Goal: Task Accomplishment & Management: Complete application form

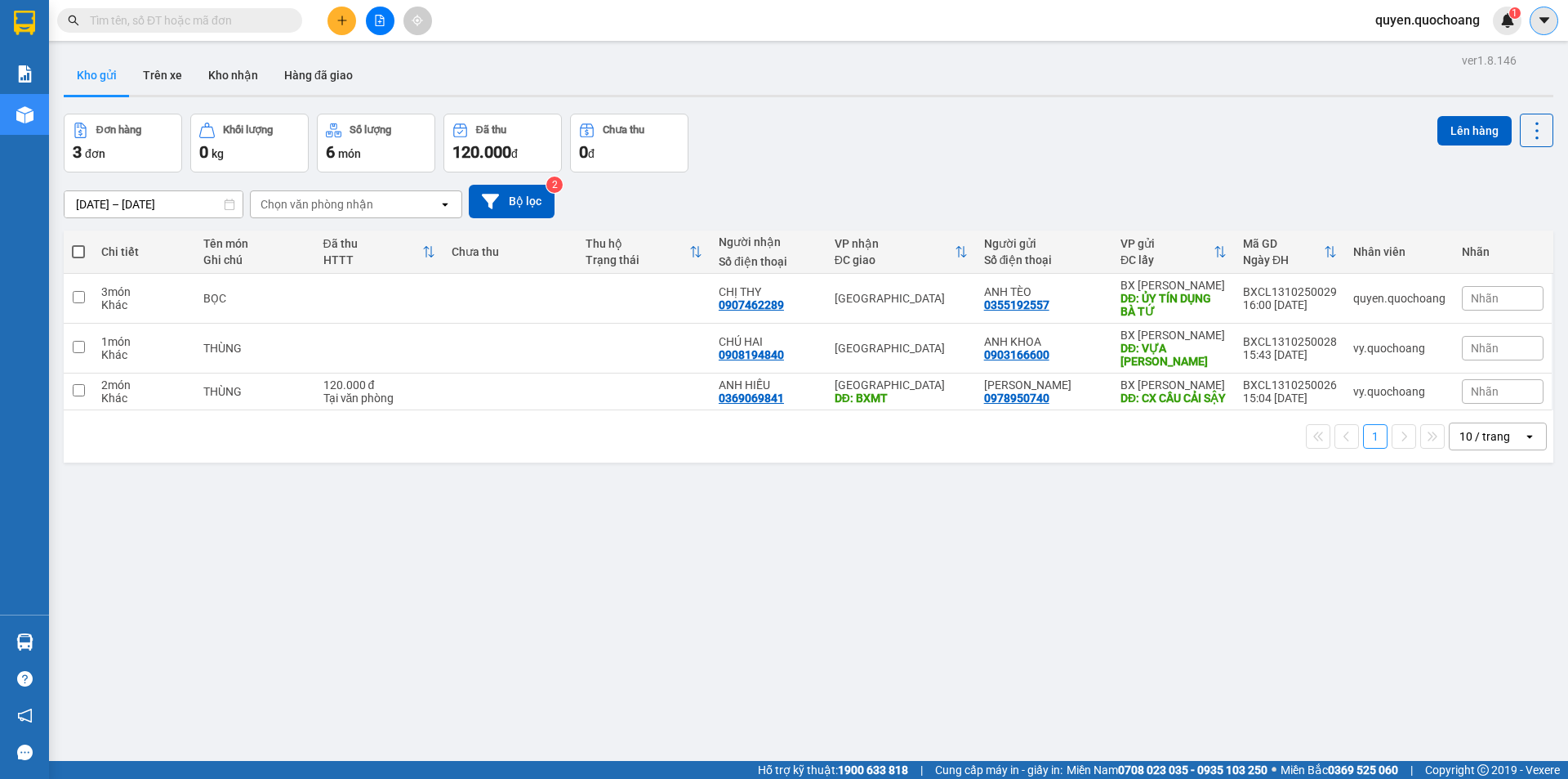
click at [1536, 25] on button at bounding box center [1545, 21] width 29 height 29
click at [1406, 23] on span "quyen.quochoang" at bounding box center [1428, 20] width 131 height 21
click at [1402, 57] on span "Đăng xuất" at bounding box center [1435, 50] width 97 height 18
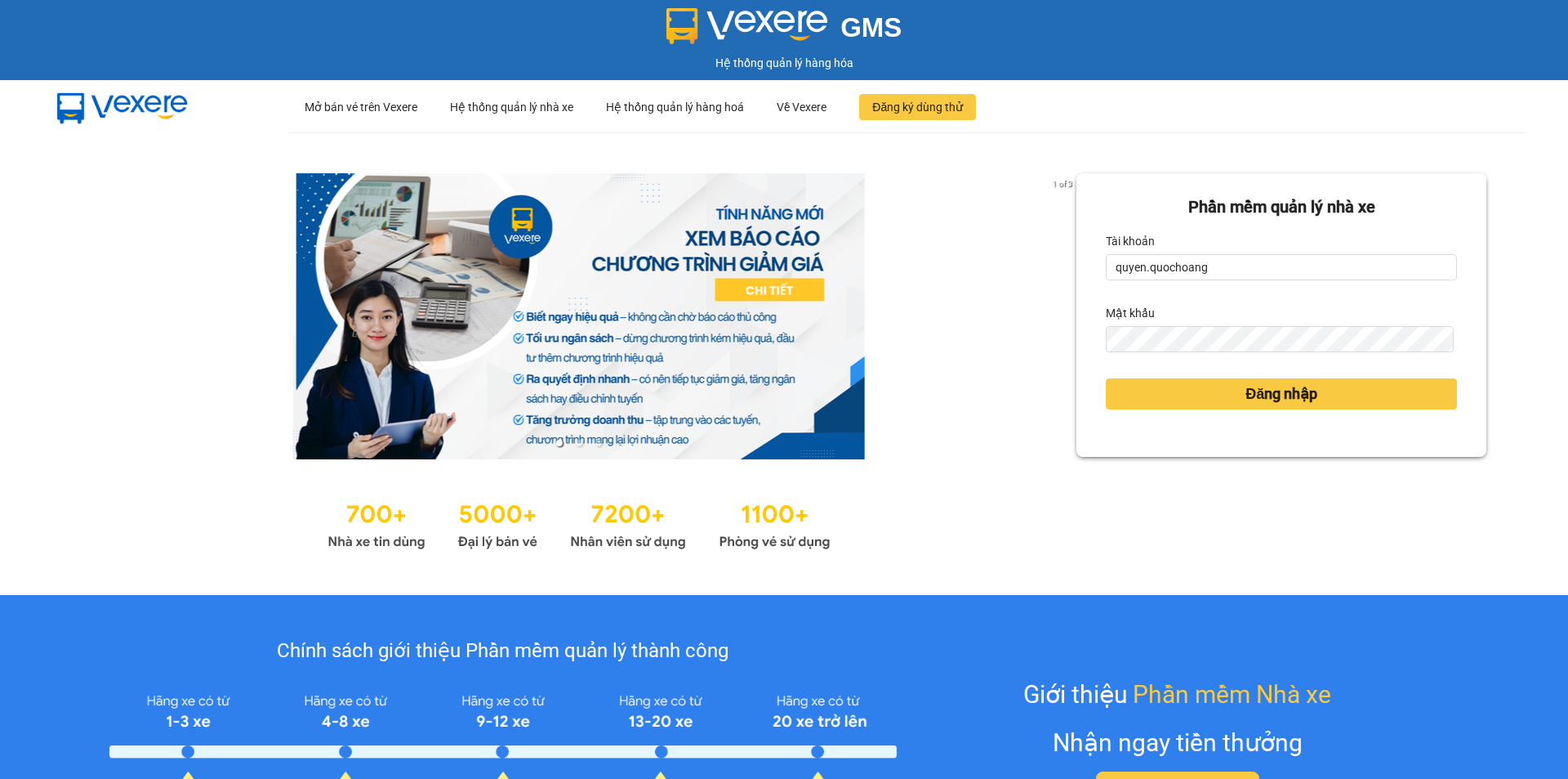
click at [1293, 293] on form "[PERSON_NAME] mềm [PERSON_NAME] nhà xe Tài [PERSON_NAME].quochoang Mật khẩu Đăn…" at bounding box center [1282, 315] width 351 height 241
click at [1291, 273] on input "quyen.quochoang" at bounding box center [1282, 267] width 351 height 26
type input "vy.quochoang"
click at [1275, 395] on span "Đăng nhập" at bounding box center [1282, 394] width 72 height 23
drag, startPoint x: 1270, startPoint y: 258, endPoint x: 1256, endPoint y: 258, distance: 14.0
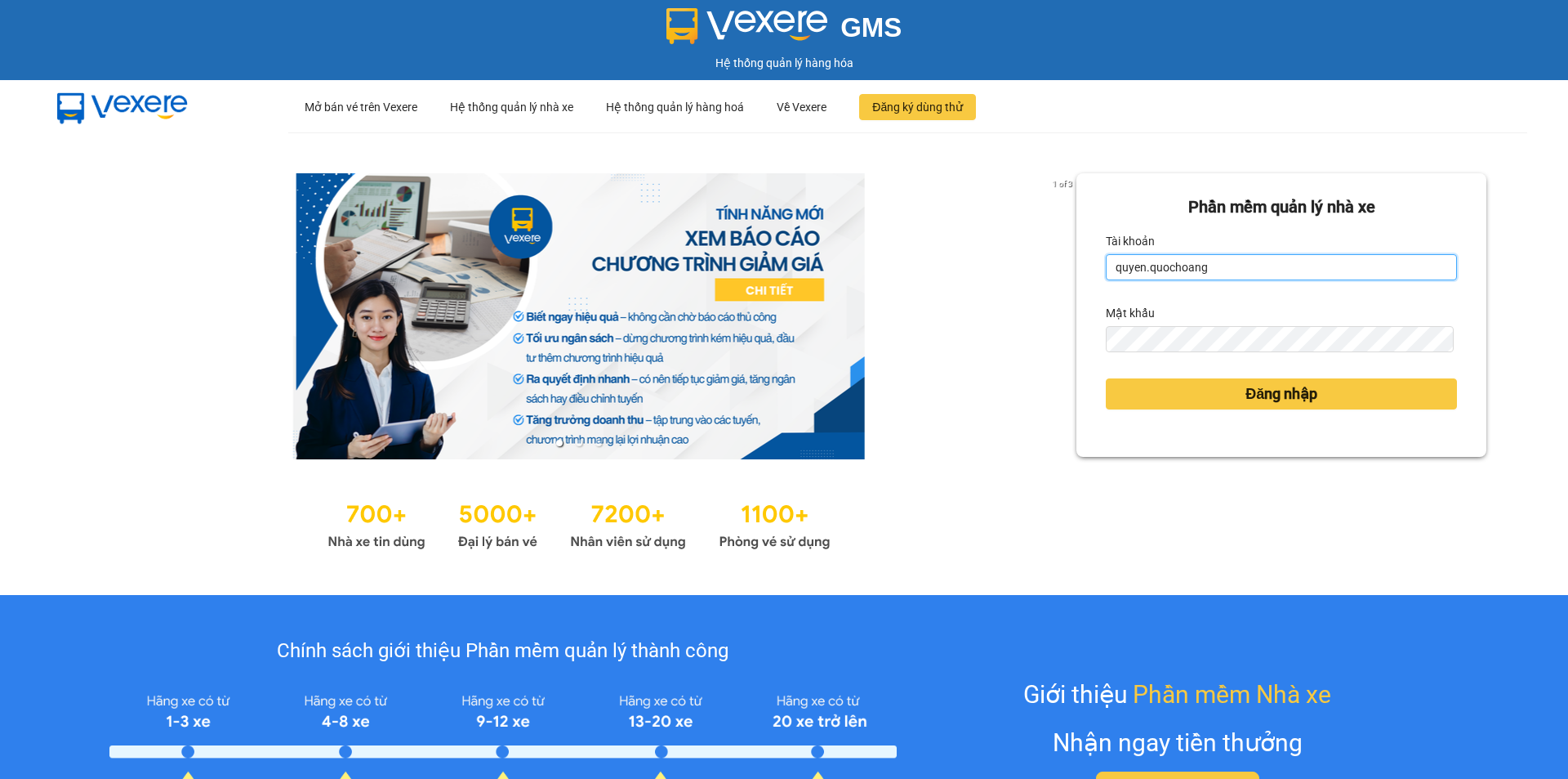
click at [1271, 258] on input "quyen.quochoang" at bounding box center [1282, 267] width 351 height 26
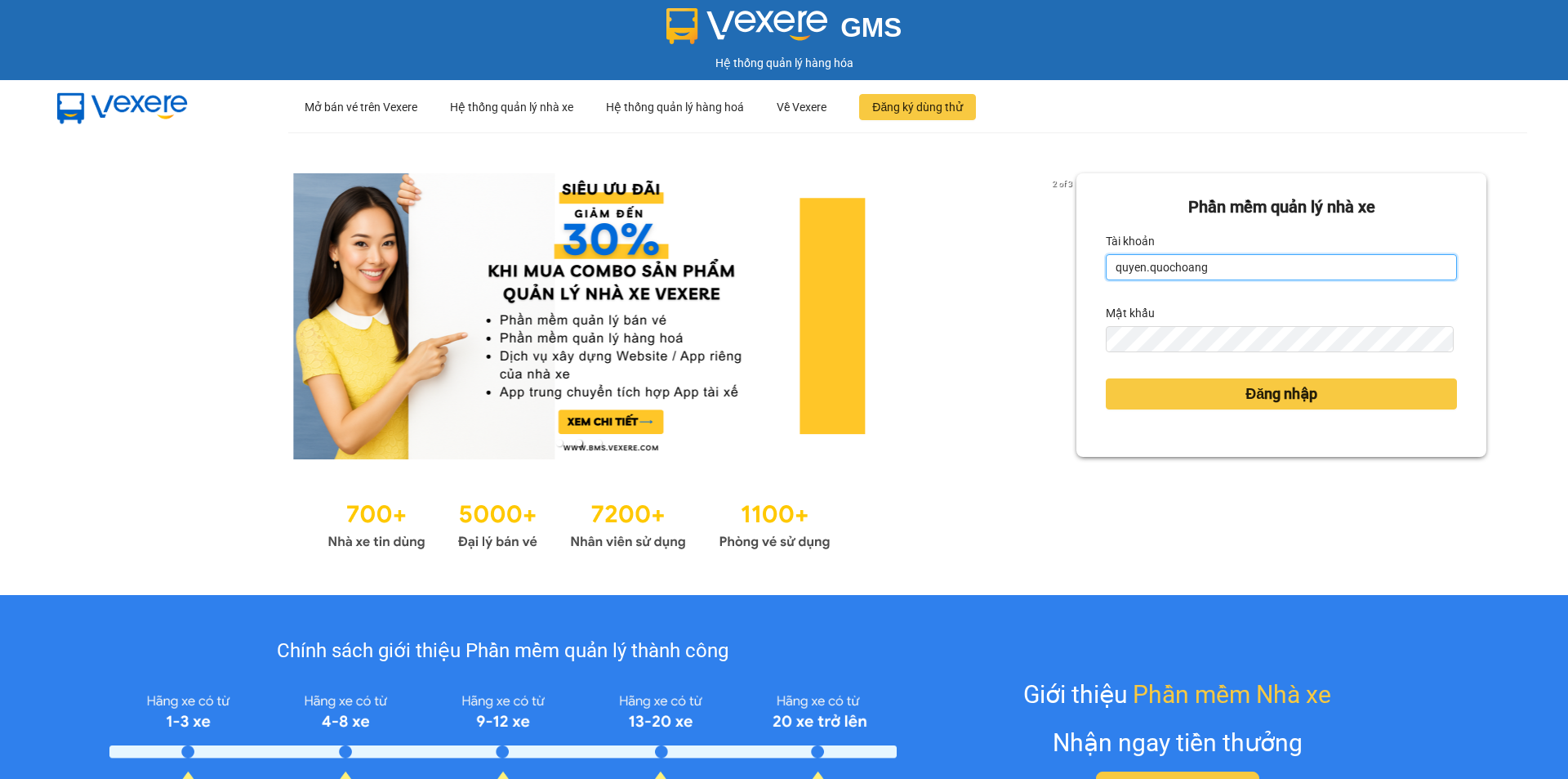
click at [1257, 256] on input "quyen.quochoang" at bounding box center [1282, 267] width 351 height 26
type input "vy.quochoang"
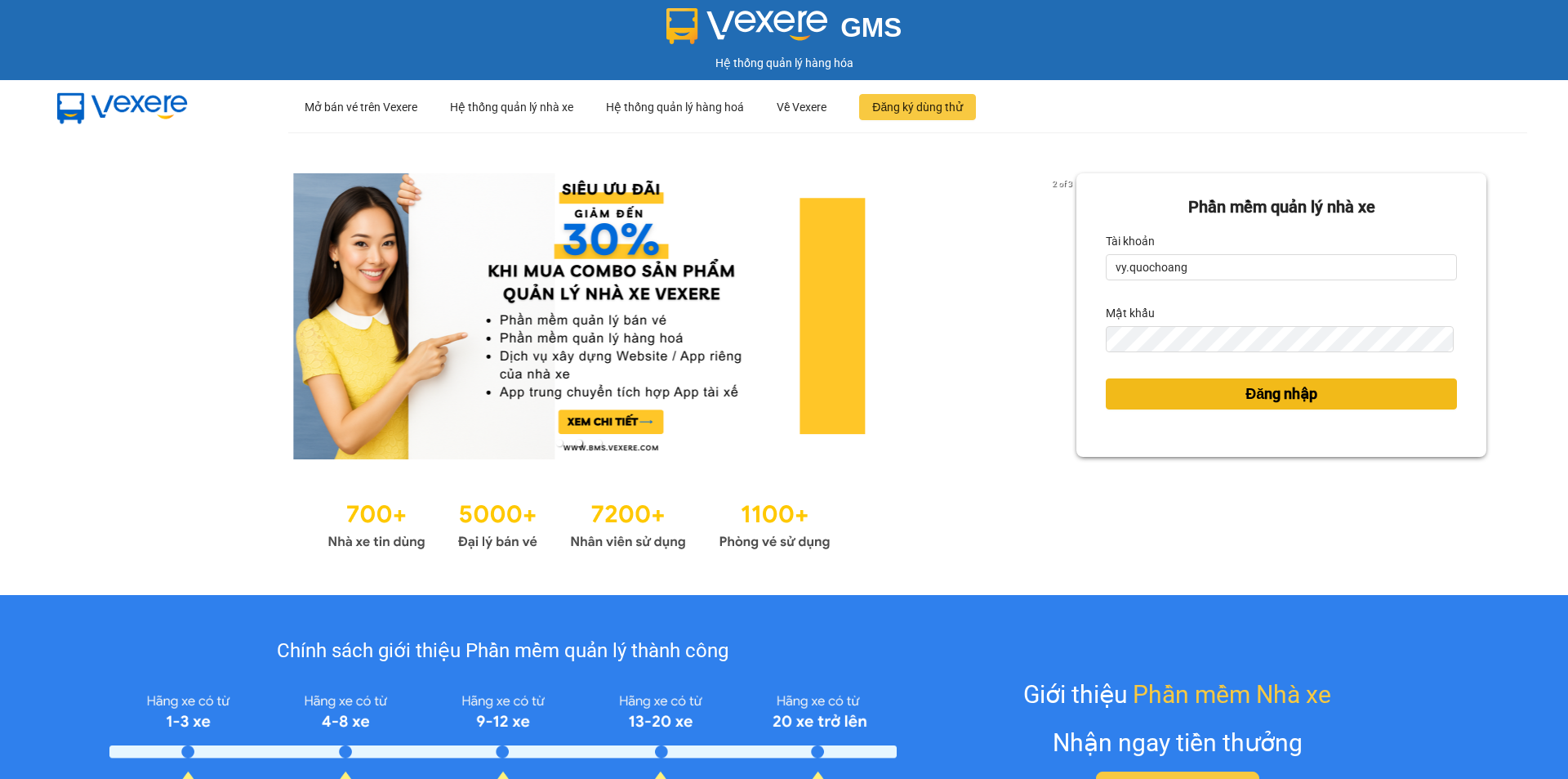
click at [1251, 394] on span "Đăng nhập" at bounding box center [1282, 394] width 72 height 23
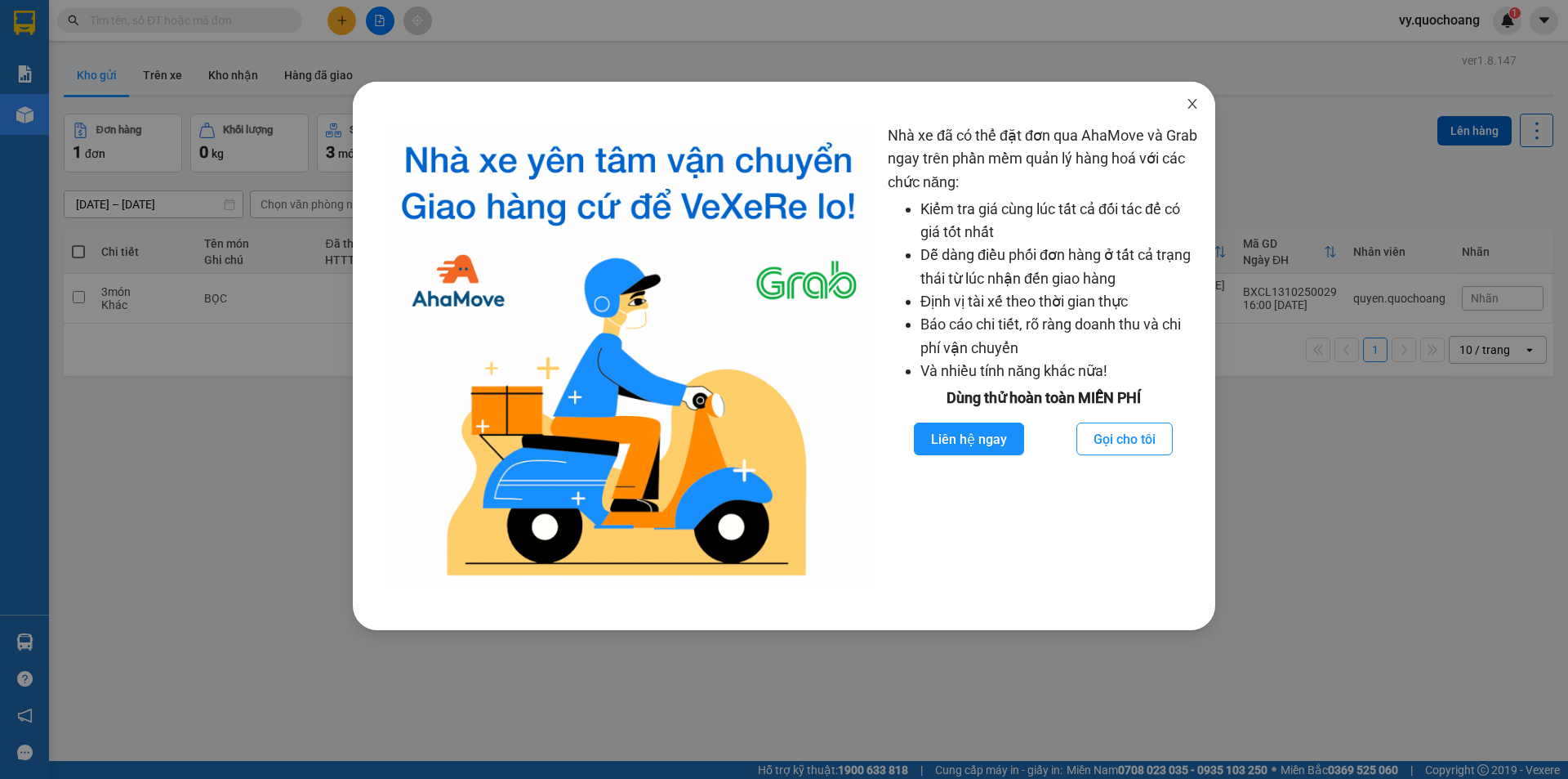
drag, startPoint x: 1185, startPoint y: 105, endPoint x: 1157, endPoint y: 102, distance: 28.2
click at [1184, 105] on span "Close" at bounding box center [1192, 104] width 46 height 46
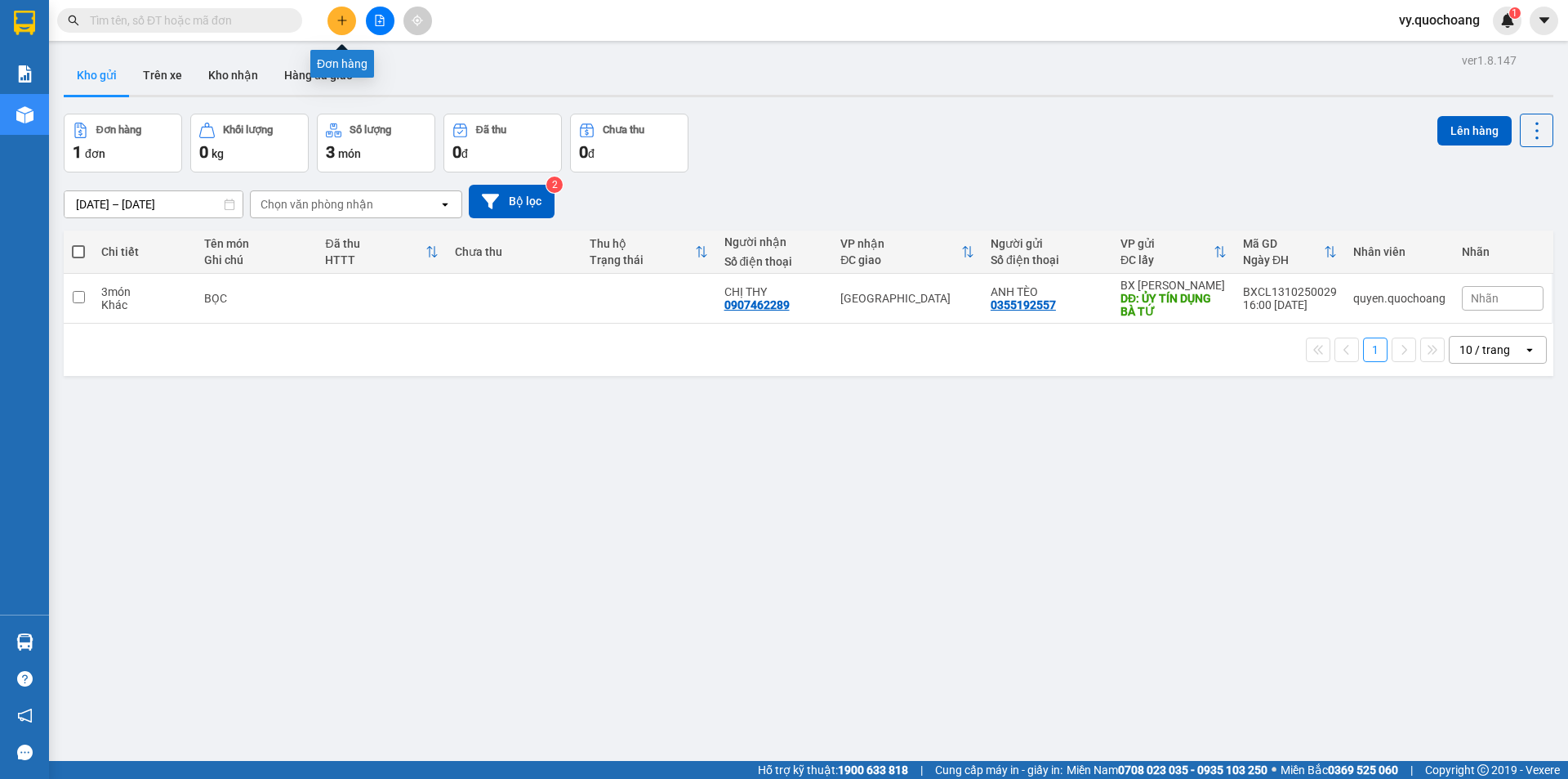
click at [342, 29] on button at bounding box center [342, 21] width 29 height 29
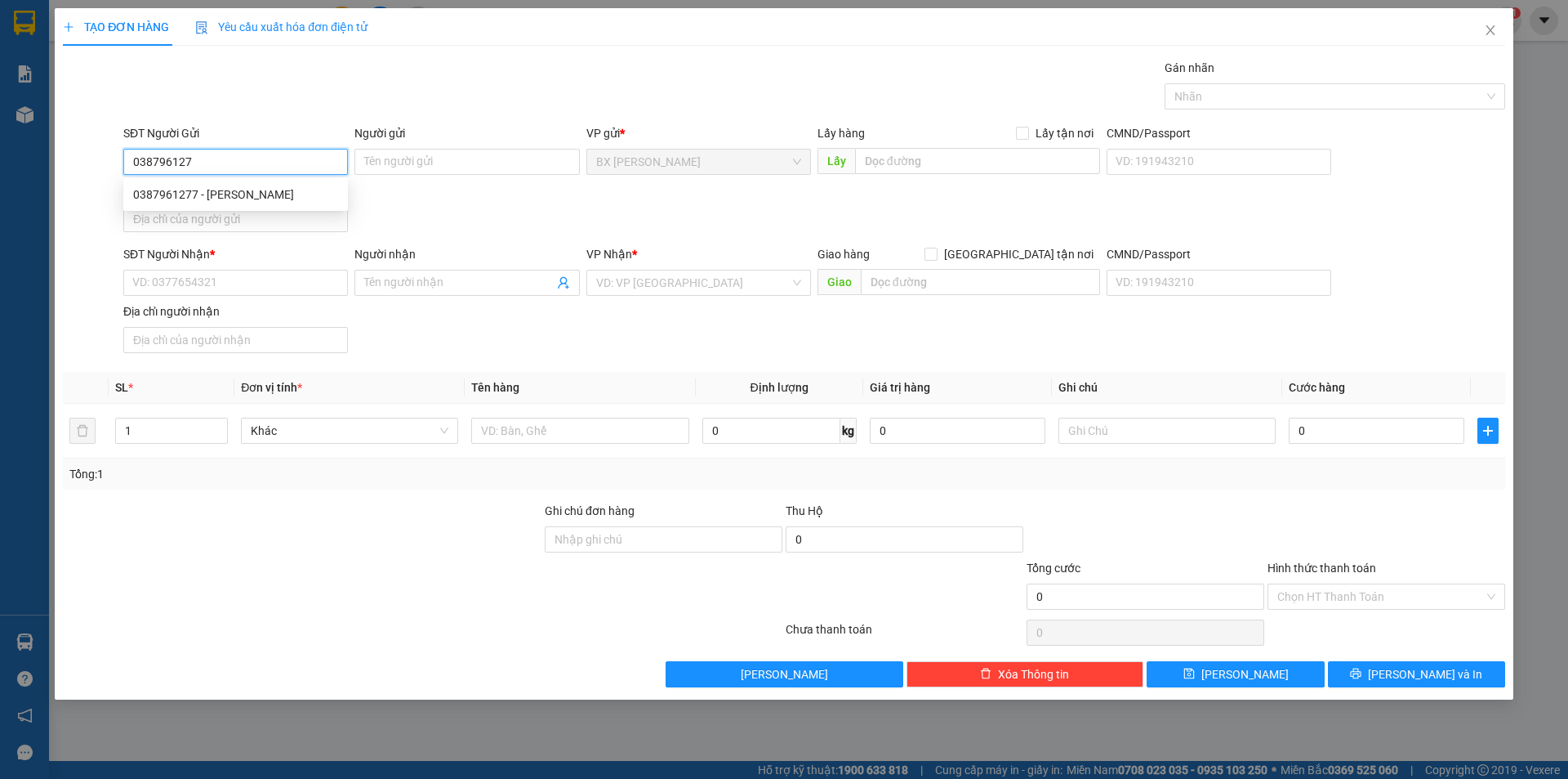
type input "0387961277"
click at [181, 207] on div "0387961277 - NAM" at bounding box center [236, 194] width 225 height 26
type input "NAM"
type input "0387961277"
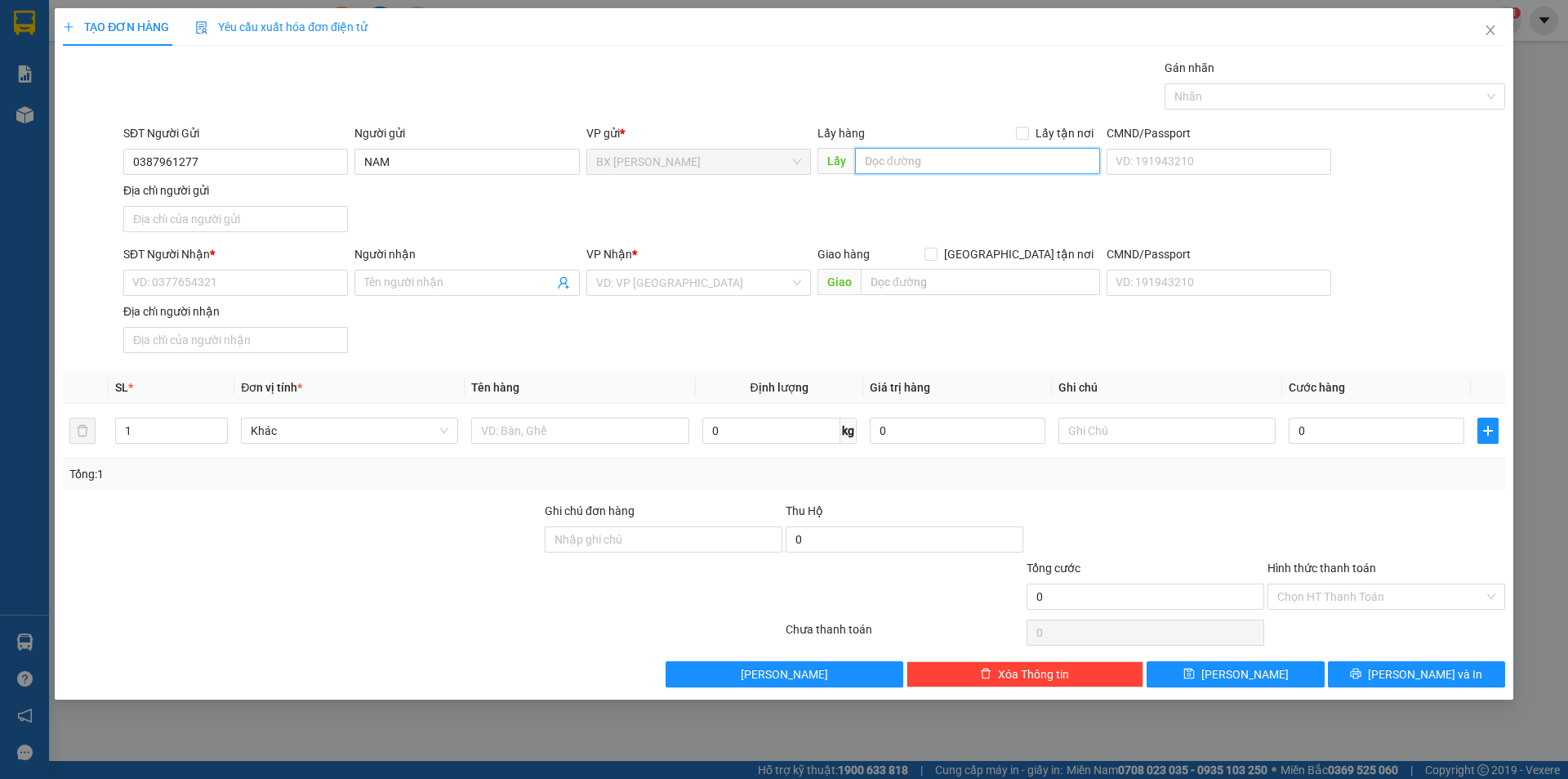
click at [1014, 166] on input "text" at bounding box center [978, 160] width 245 height 26
drag, startPoint x: 936, startPoint y: 158, endPoint x: 768, endPoint y: 155, distance: 168.0
click at [768, 155] on div "SĐT Người Gửi 0387961277 Người gửi NAM VP gửi * BX Cao Lãnh Lấy hàng Lấy tận nơ…" at bounding box center [814, 181] width 1389 height 114
type input "GIỌT ĐẮNG"
click at [247, 285] on input "SĐT Người Nhận *" at bounding box center [236, 282] width 225 height 26
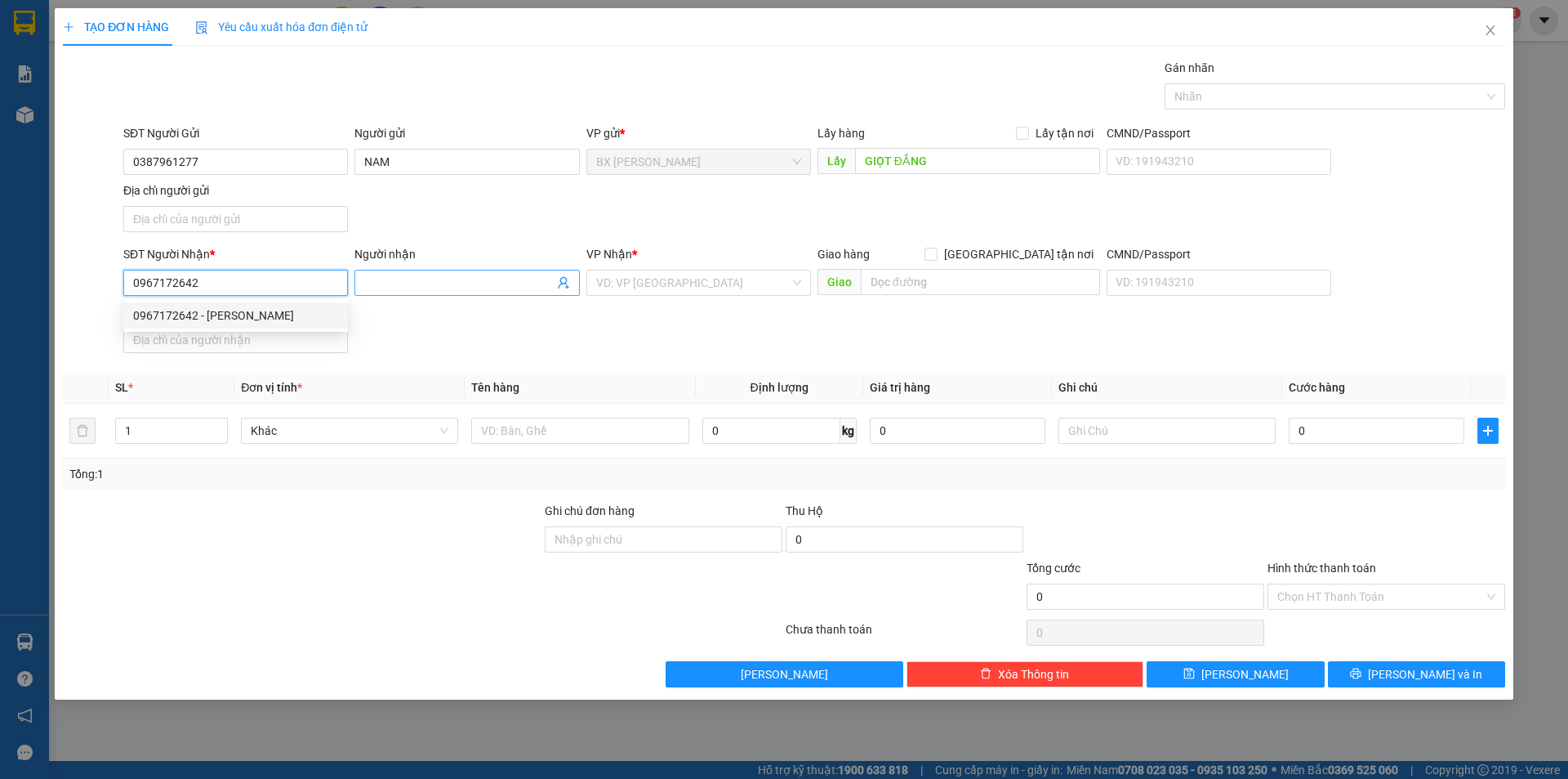
type input "0967172642"
click at [408, 293] on span at bounding box center [467, 282] width 225 height 26
type input "ANH HUY"
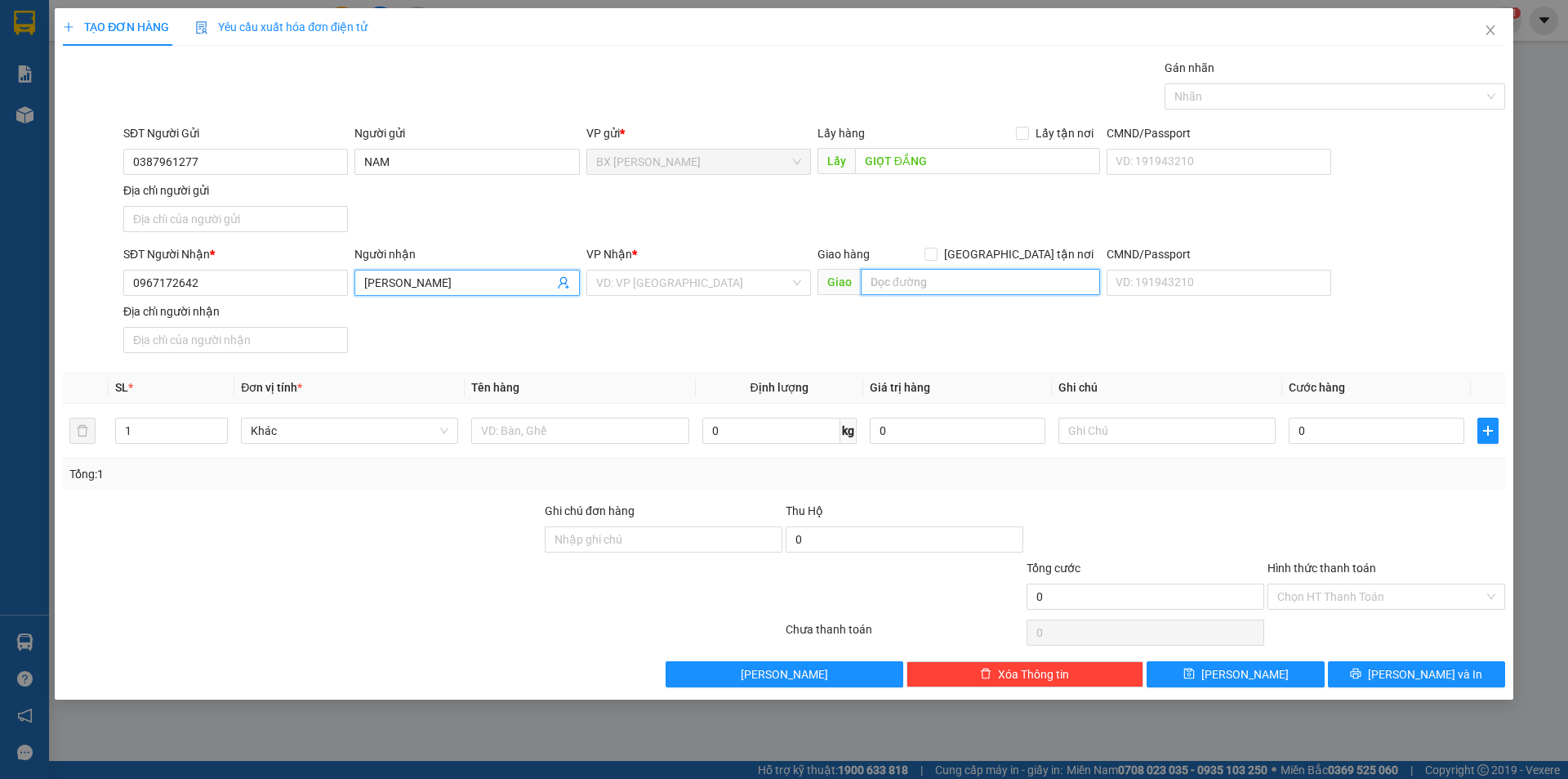
click at [909, 275] on input "text" at bounding box center [980, 282] width 239 height 26
type input "BXMT"
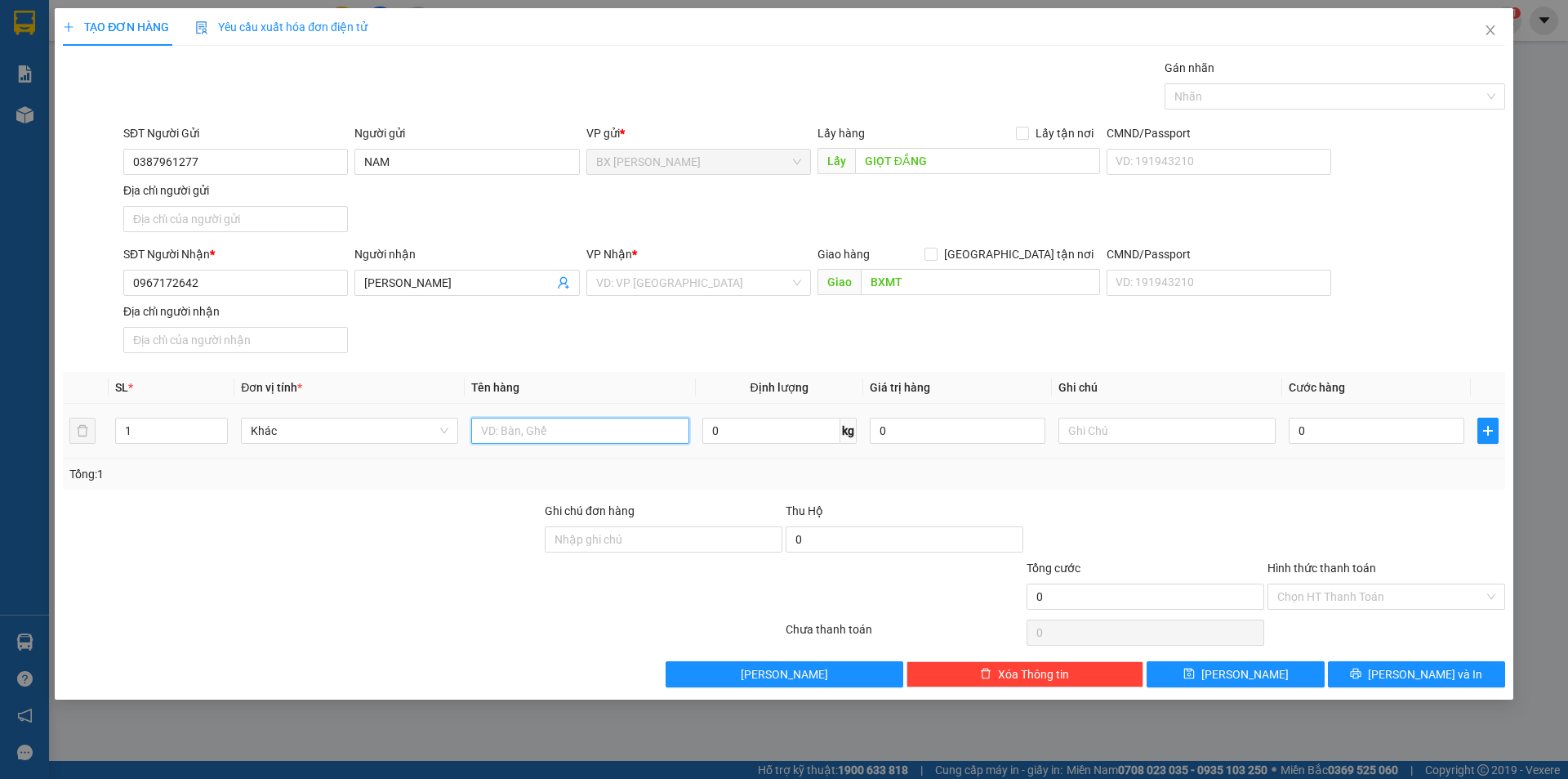
click at [519, 439] on input "text" at bounding box center [580, 430] width 217 height 26
type input "HỘP RĂNG"
click at [1383, 682] on button "Lưu và In" at bounding box center [1416, 674] width 177 height 26
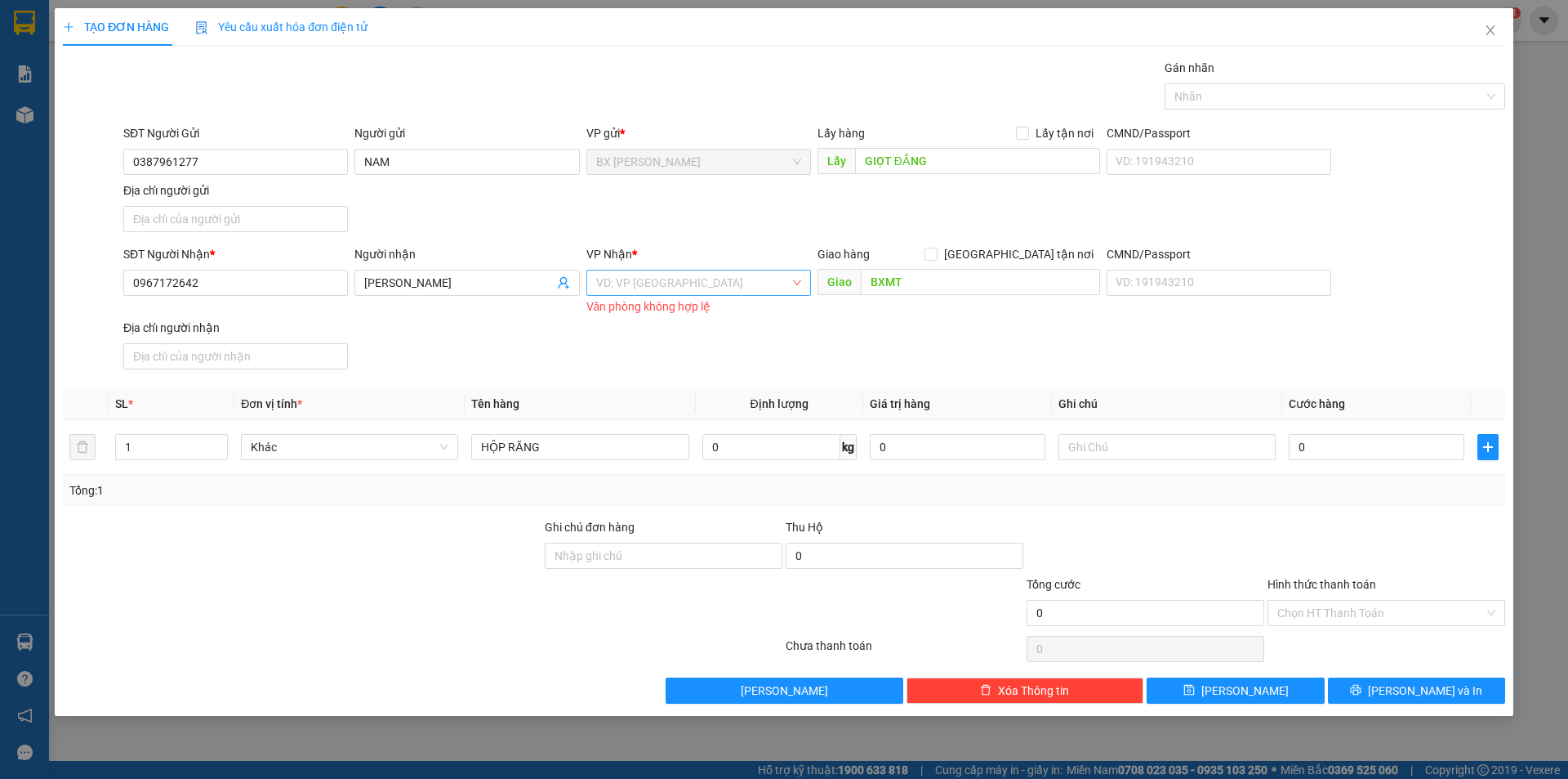
click at [655, 290] on input "search" at bounding box center [692, 282] width 194 height 24
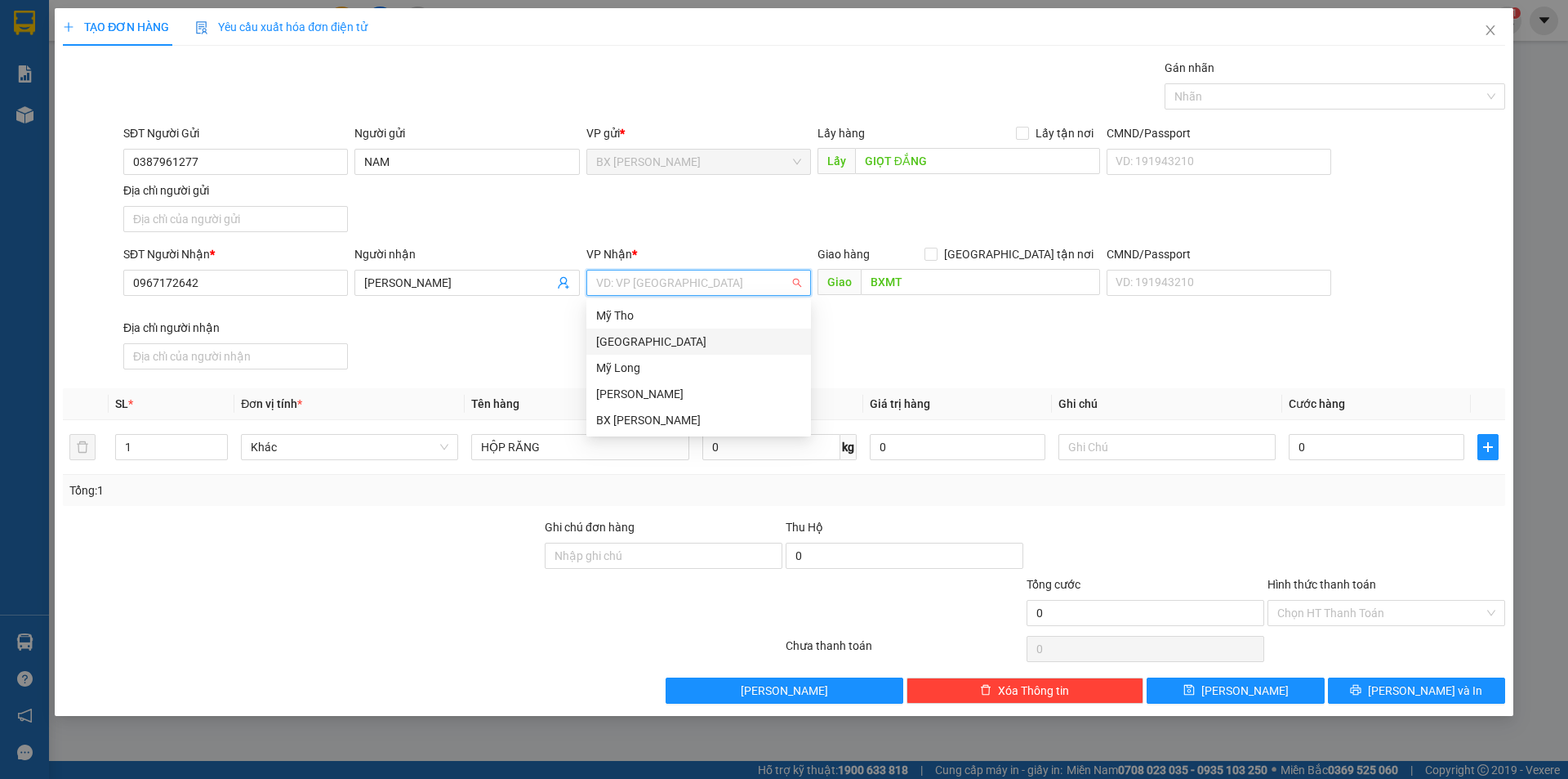
click at [674, 336] on div "[GEOGRAPHIC_DATA]" at bounding box center [698, 341] width 205 height 18
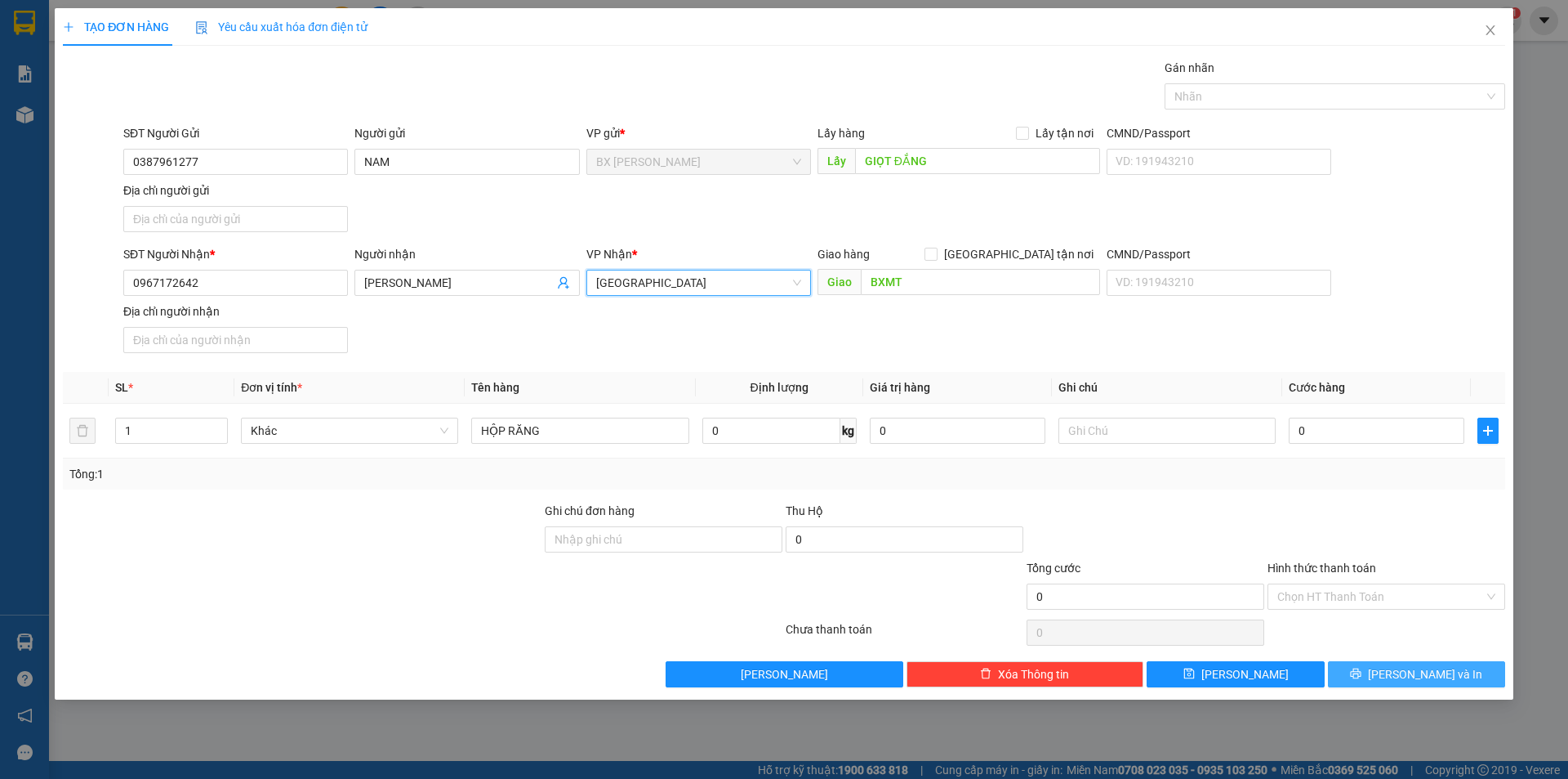
click at [1410, 682] on span "Lưu và In" at bounding box center [1425, 675] width 114 height 18
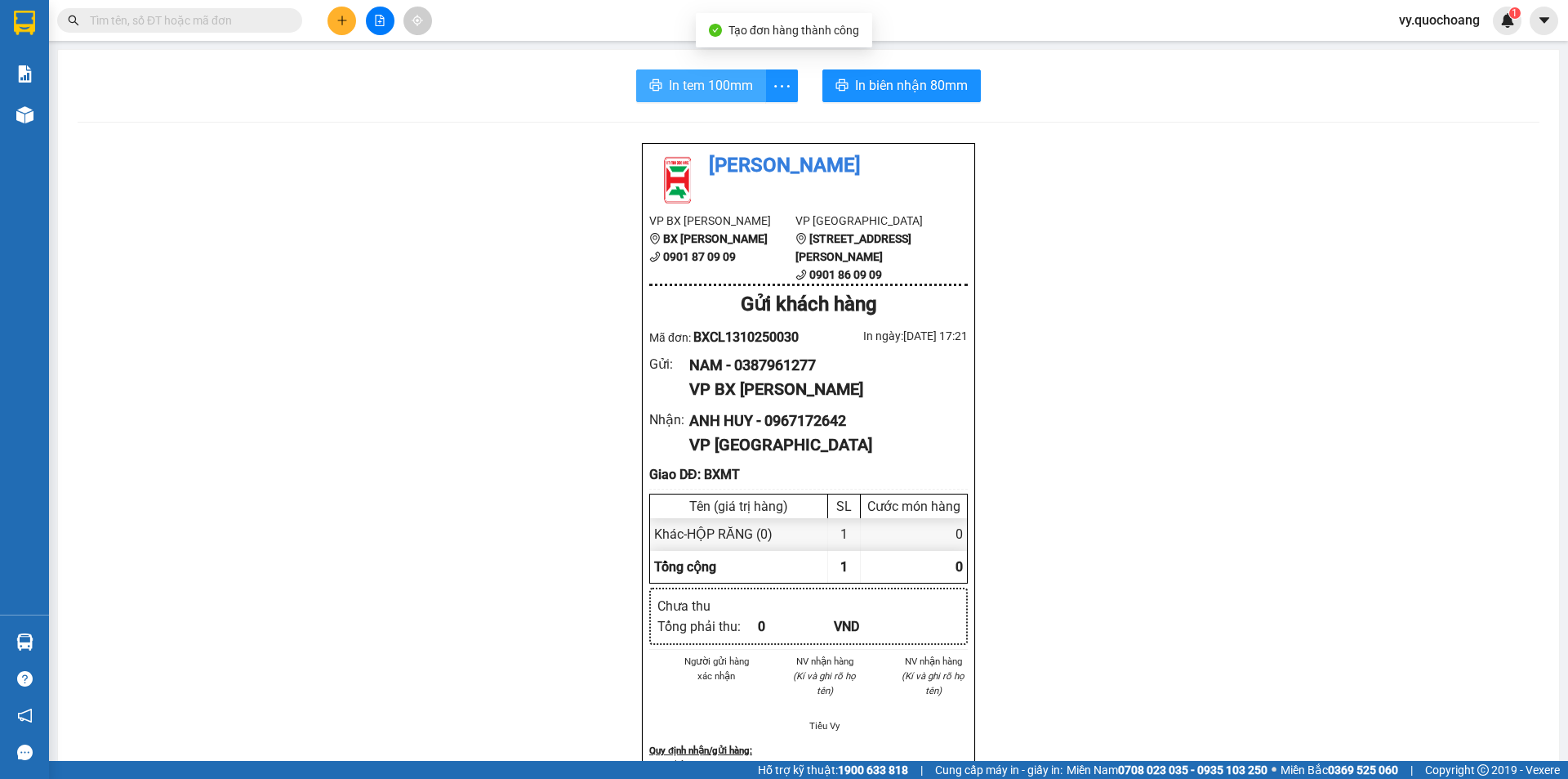
click at [716, 91] on span "In tem 100mm" at bounding box center [710, 85] width 84 height 21
click at [703, 88] on span "In tem 100mm" at bounding box center [710, 85] width 84 height 21
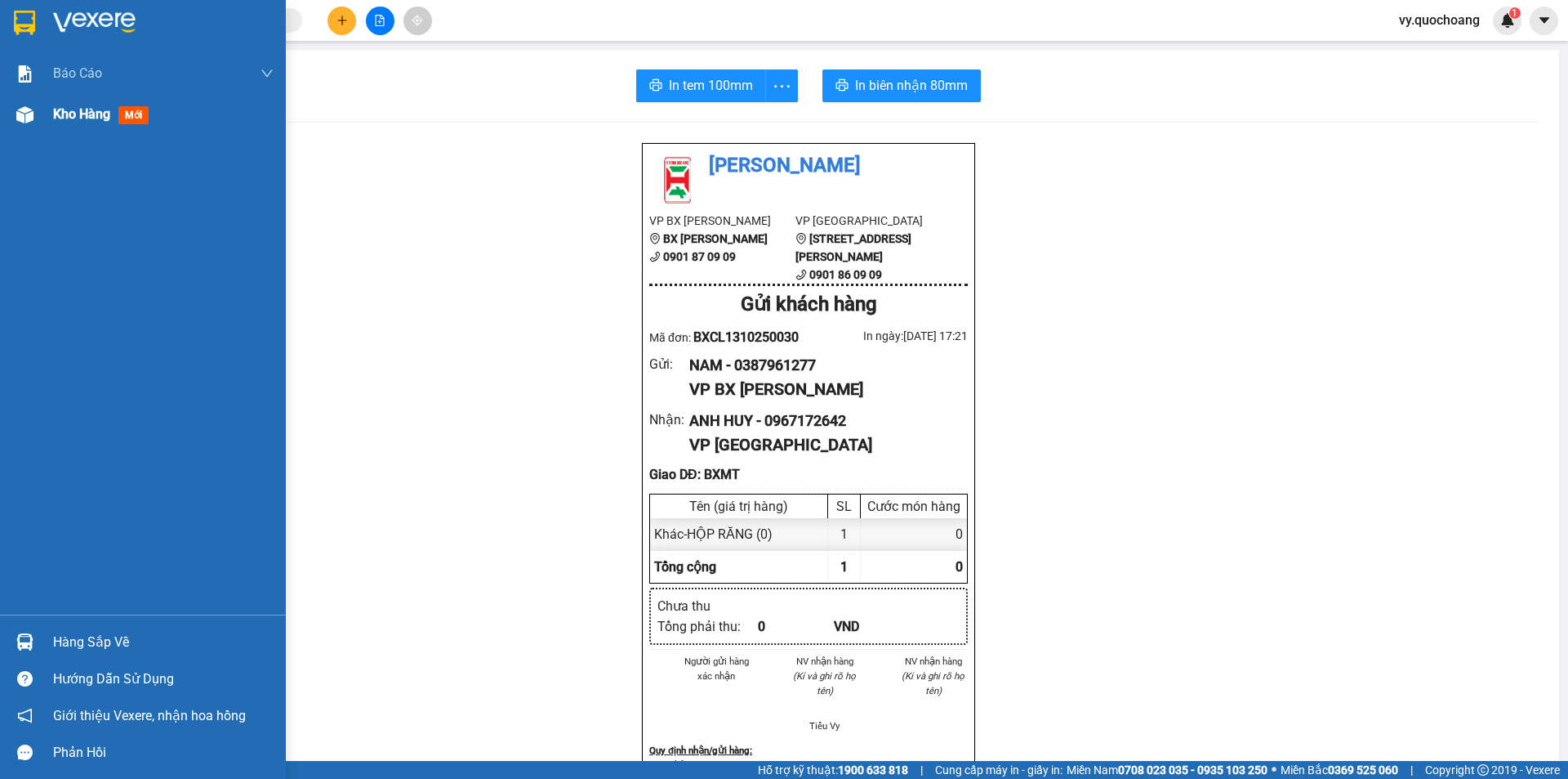
click at [0, 107] on div "Kho hàng mới" at bounding box center [143, 113] width 286 height 41
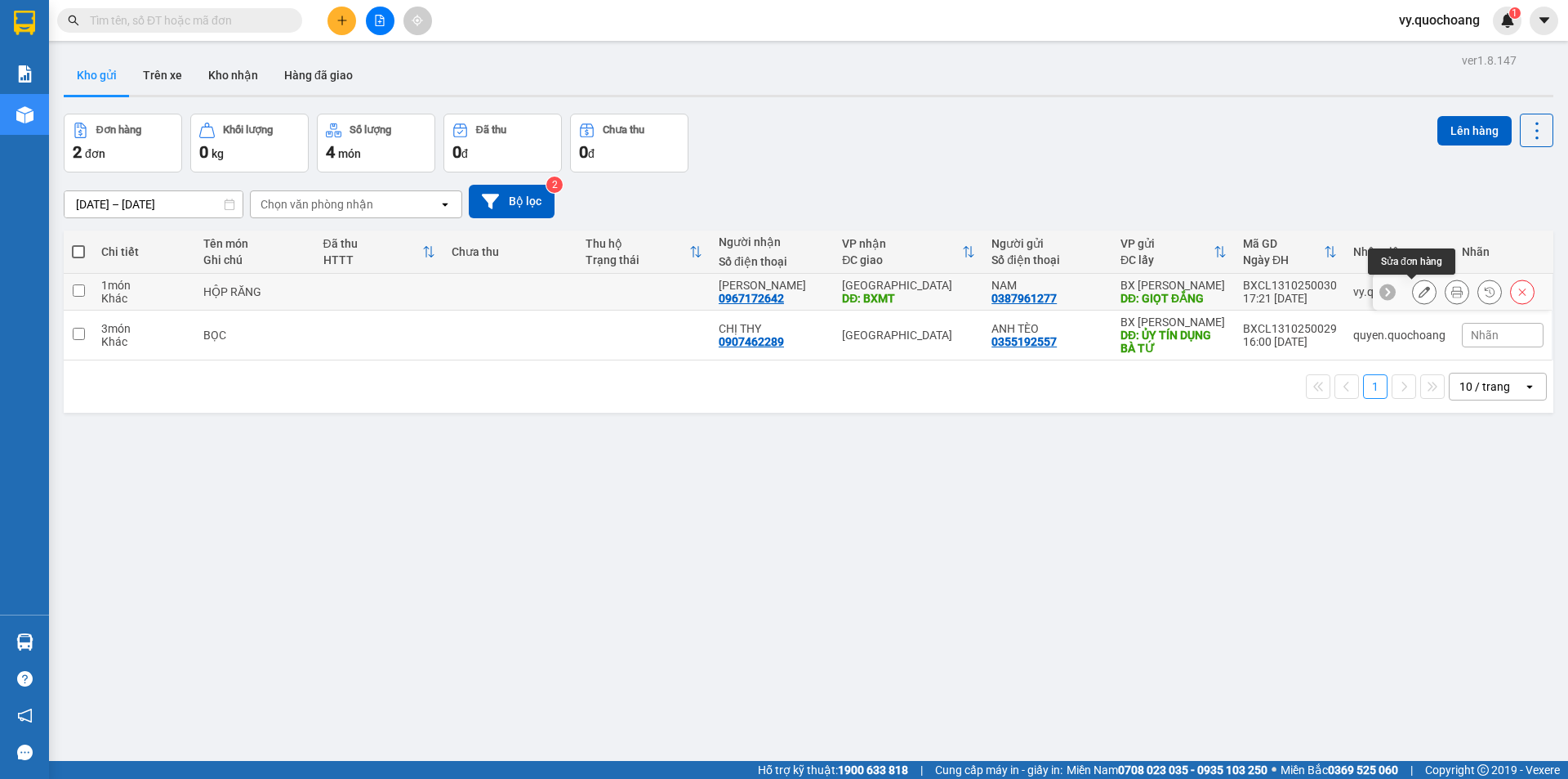
click at [1413, 291] on button at bounding box center [1424, 293] width 23 height 29
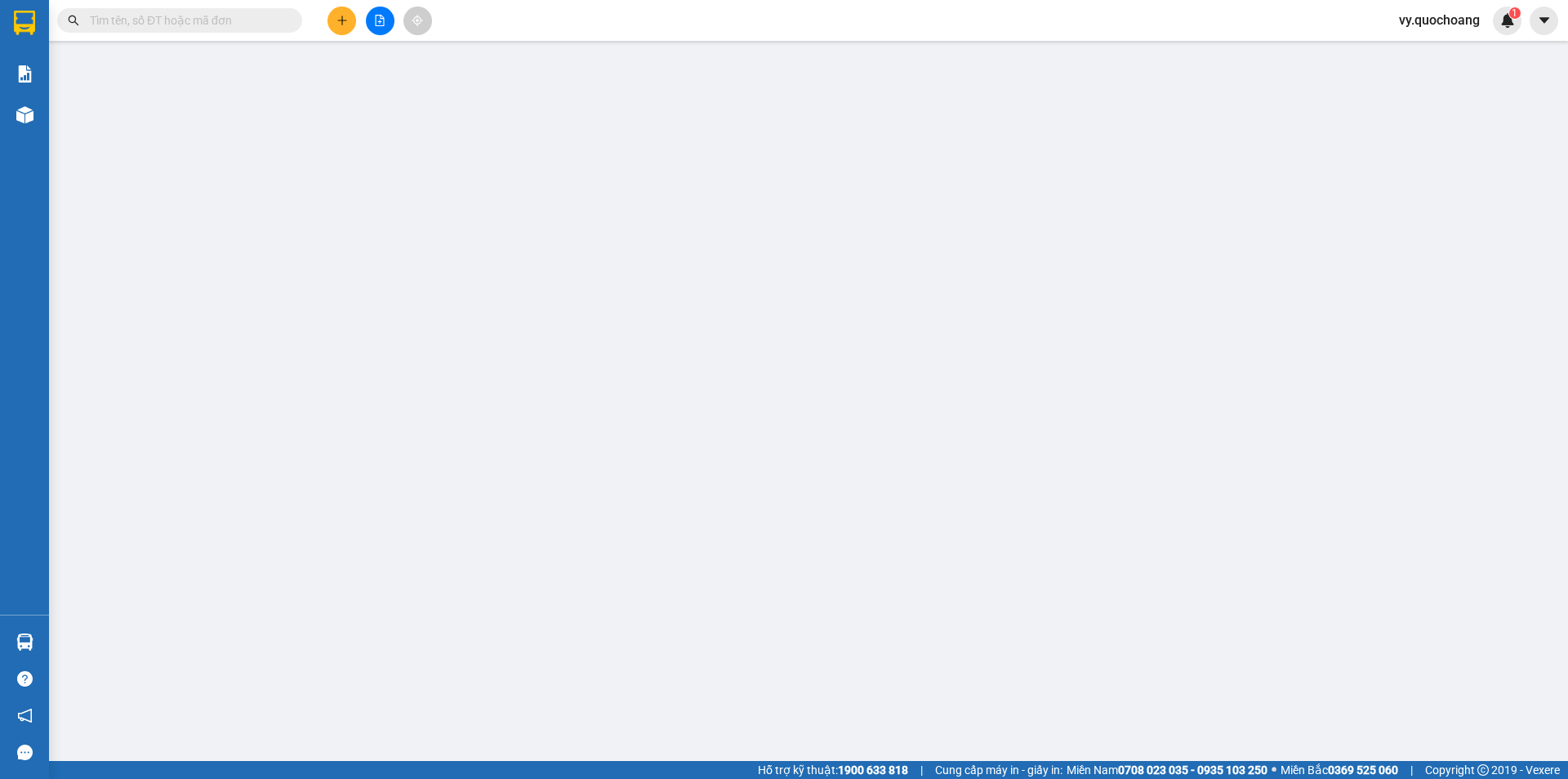
type input "0387961277"
type input "NAM"
type input "GIỌT ĐẮNG"
type input "0967172642"
type input "ANH HUY"
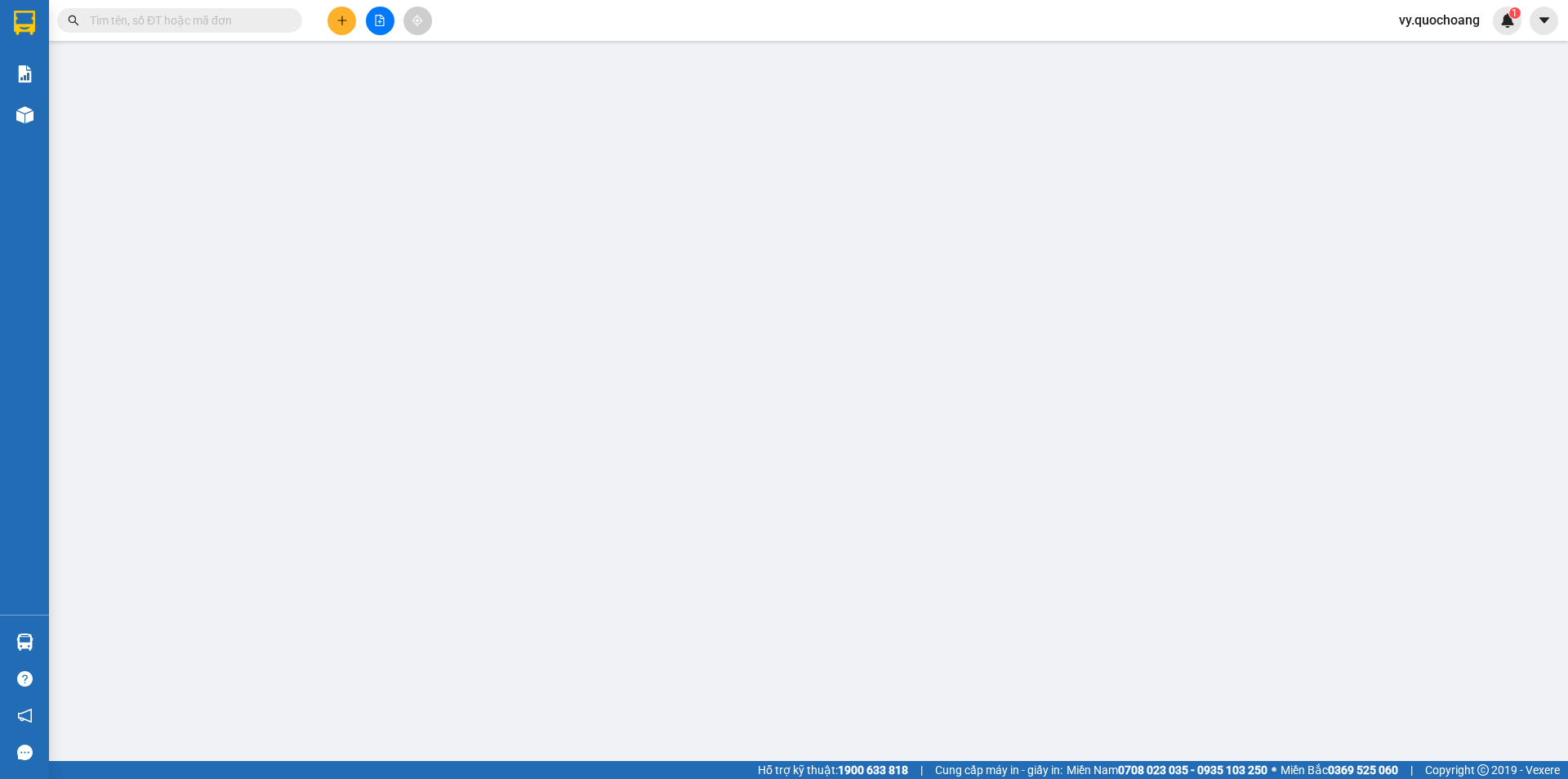
type input "BXMT"
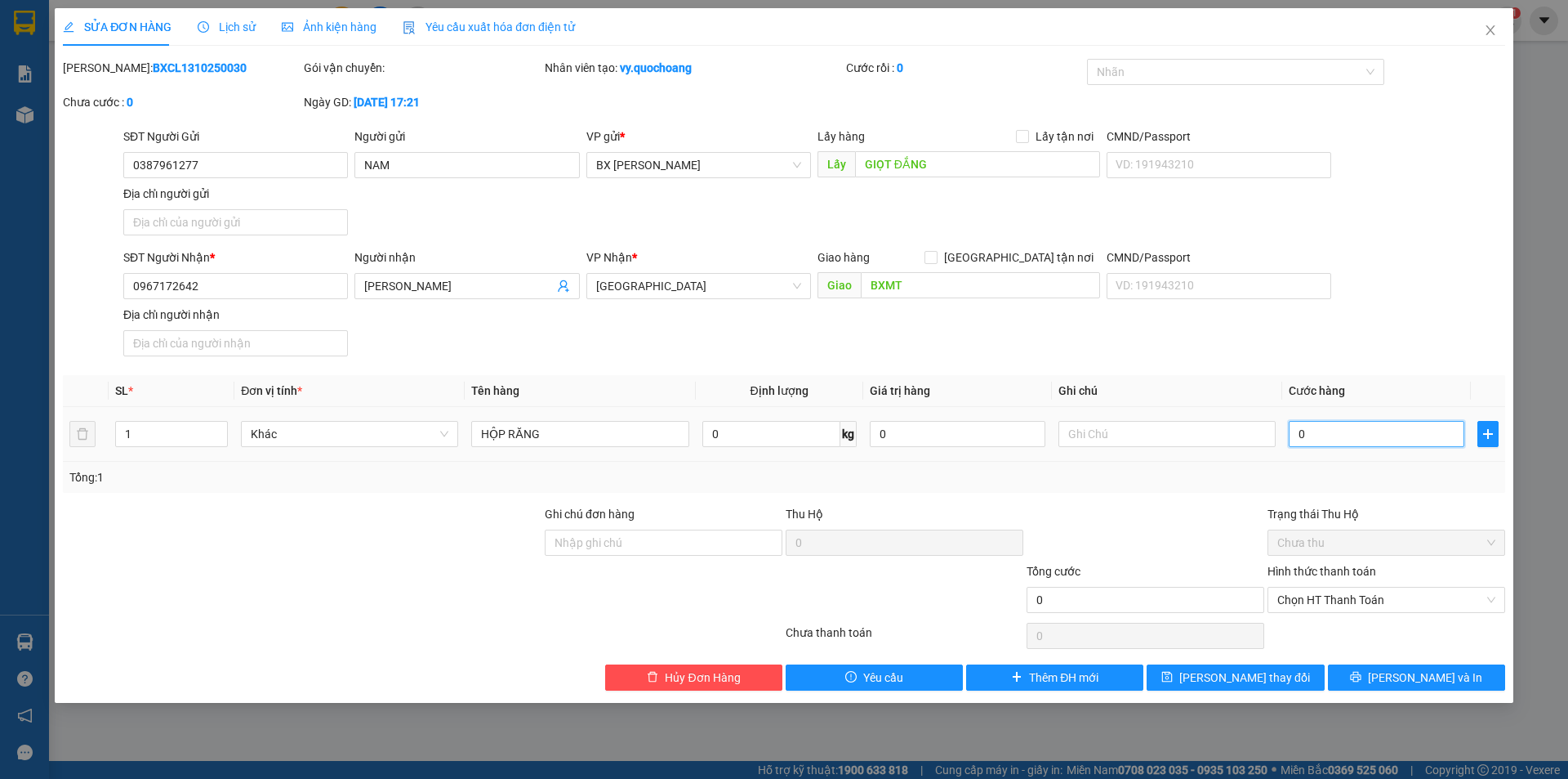
click at [1342, 429] on input "0" at bounding box center [1376, 433] width 176 height 26
type input "5"
type input "50"
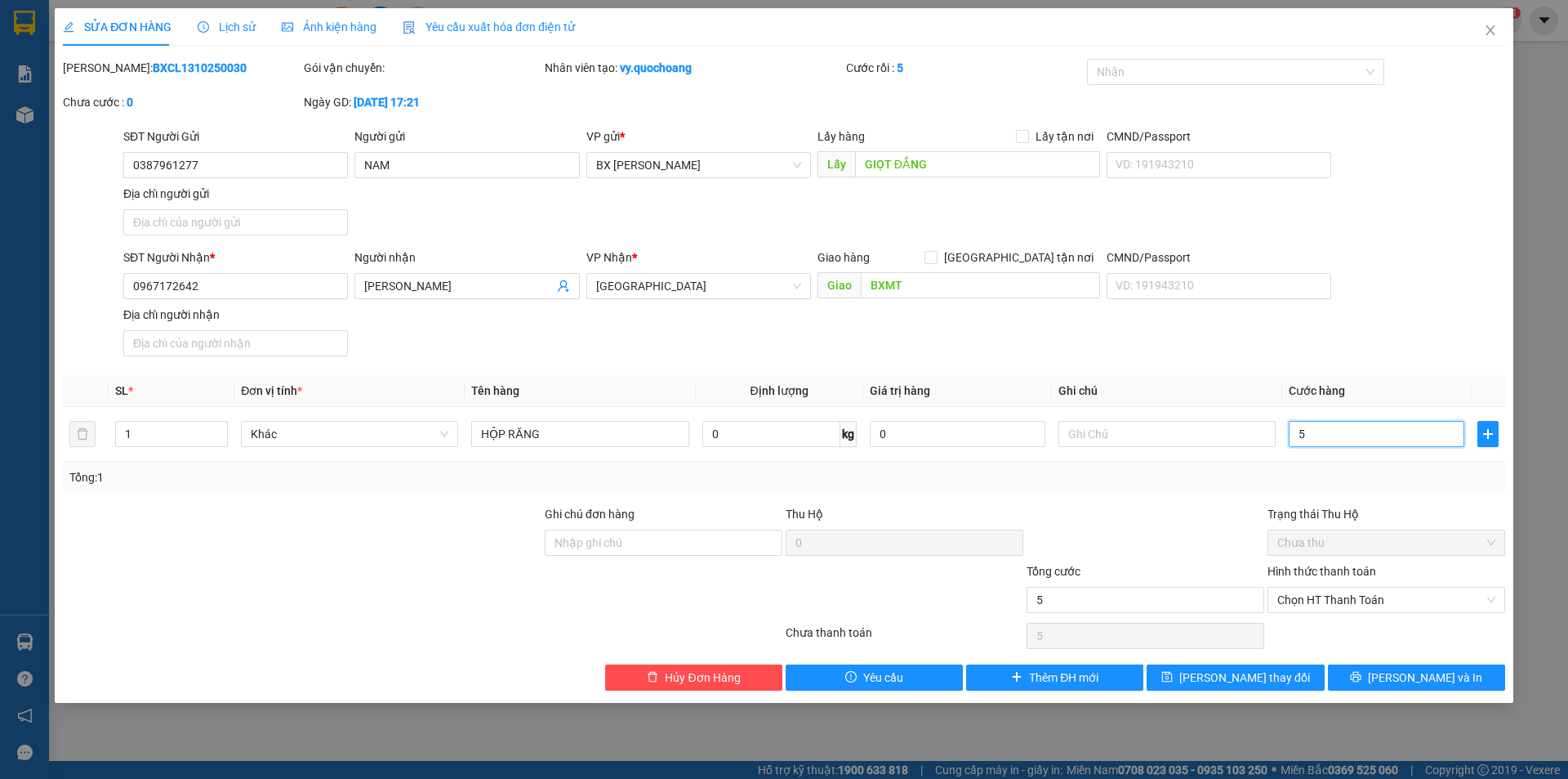
type input "50"
type input "50.000"
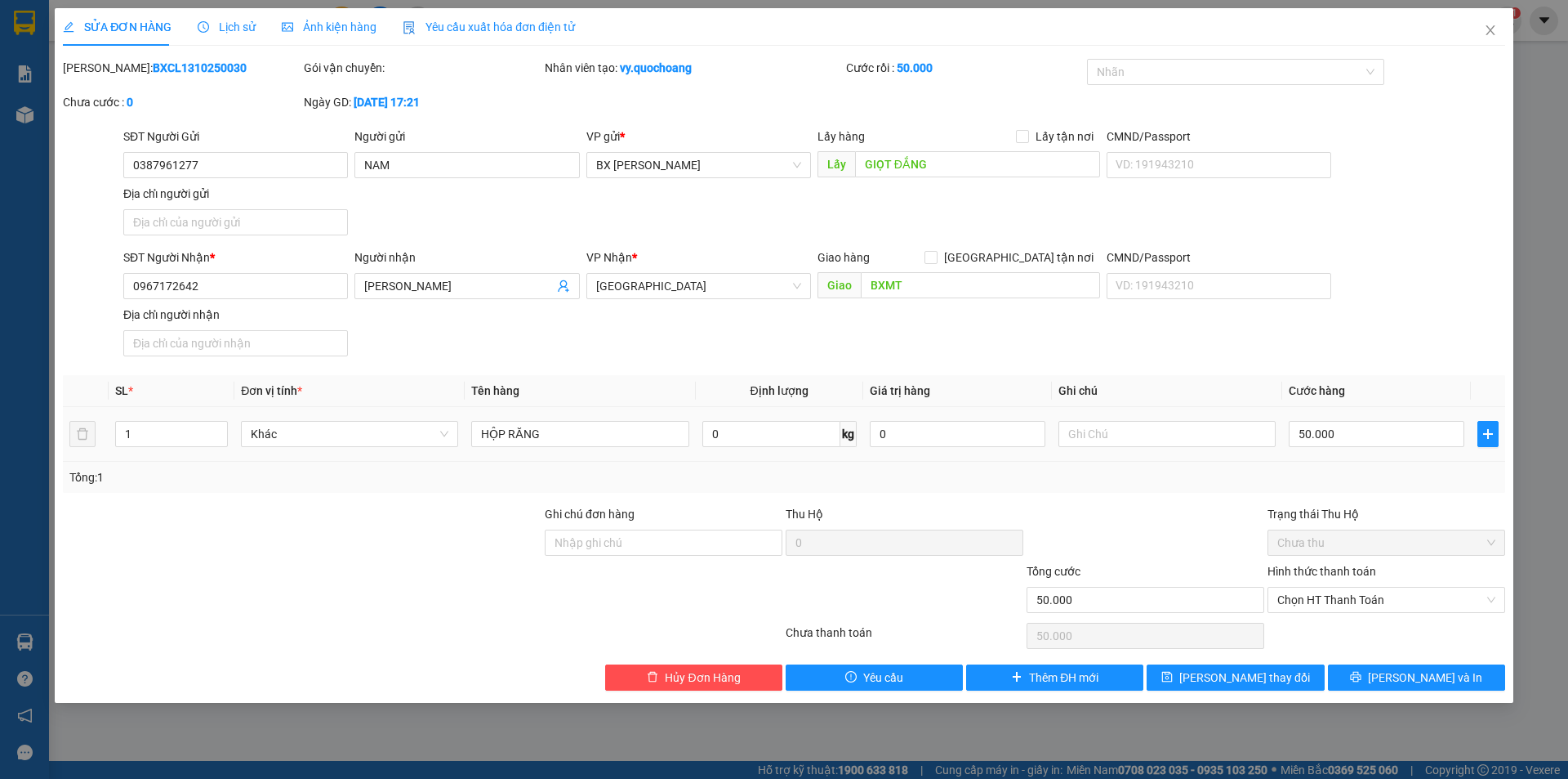
click at [1327, 455] on td "50.000" at bounding box center [1377, 434] width 189 height 55
click at [1337, 595] on span "Chọn HT Thanh Toán" at bounding box center [1386, 599] width 218 height 24
click at [1341, 630] on div "Tại văn phòng" at bounding box center [1386, 632] width 218 height 18
type input "0"
click at [1420, 685] on span "Lưu và In" at bounding box center [1425, 677] width 114 height 18
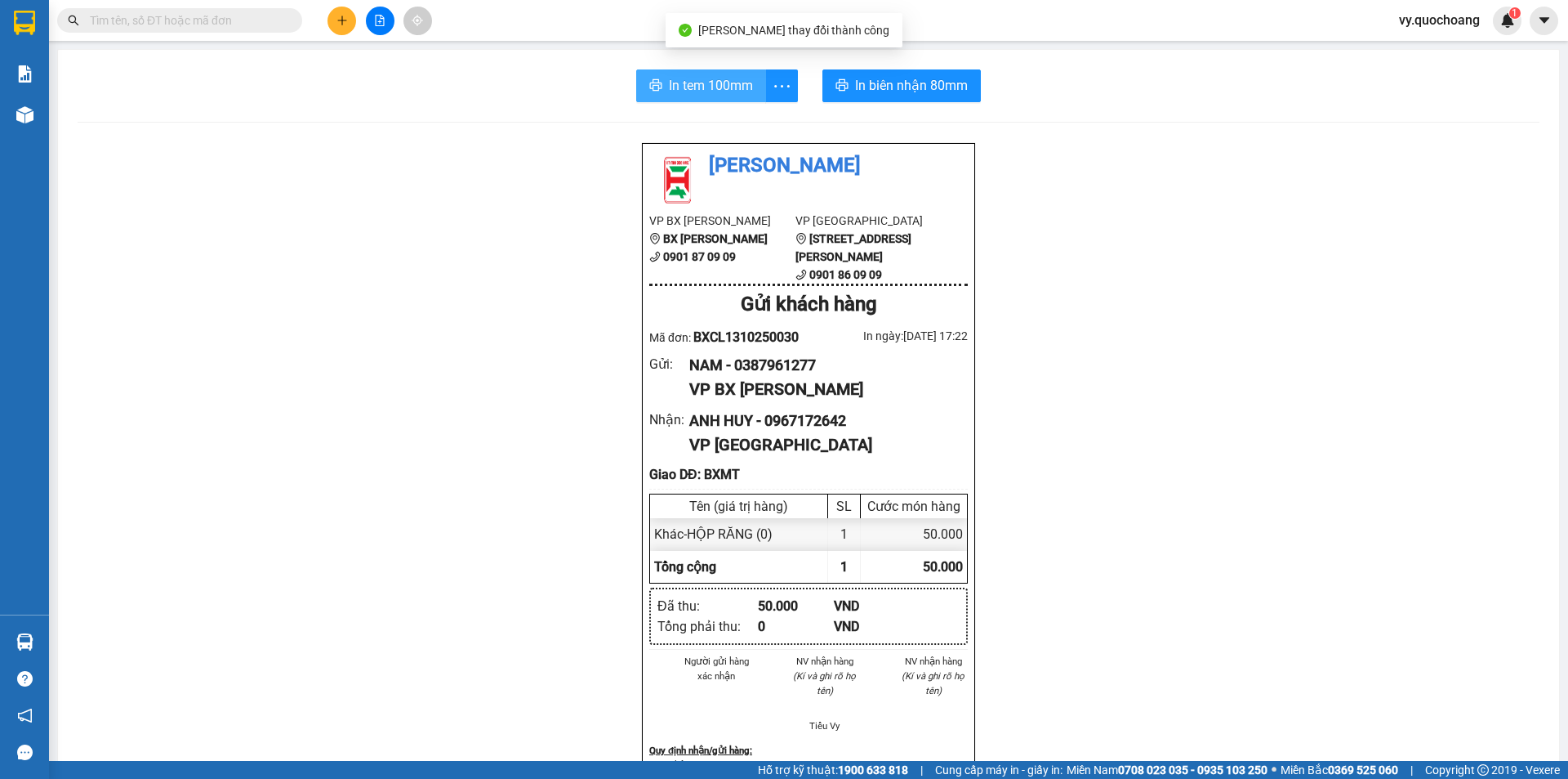
click at [705, 95] on span "In tem 100mm" at bounding box center [710, 85] width 84 height 21
click at [718, 83] on span "In tem 100mm" at bounding box center [710, 85] width 84 height 21
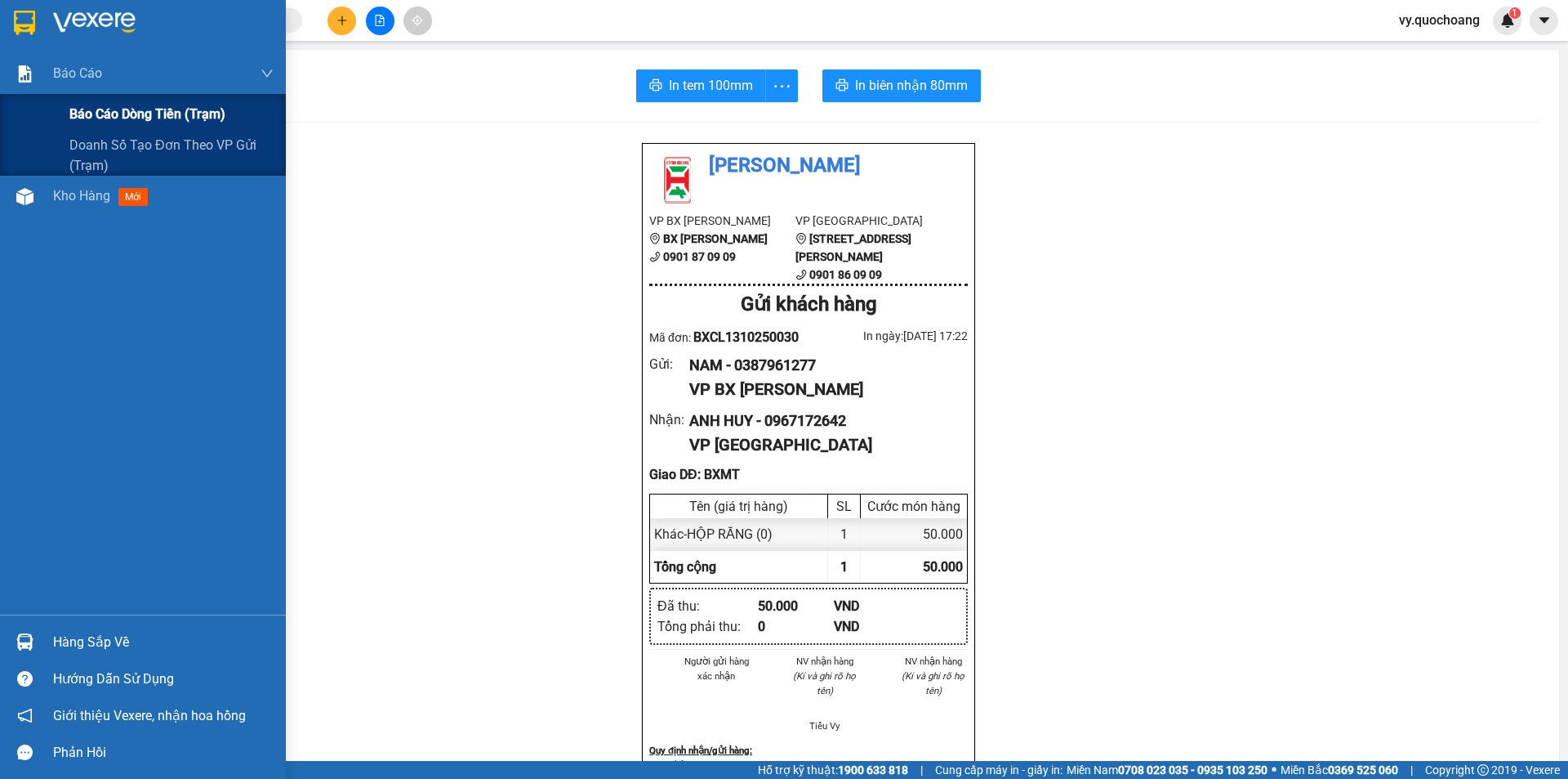
click at [85, 115] on span "Báo cáo dòng tiền (trạm)" at bounding box center [147, 113] width 156 height 21
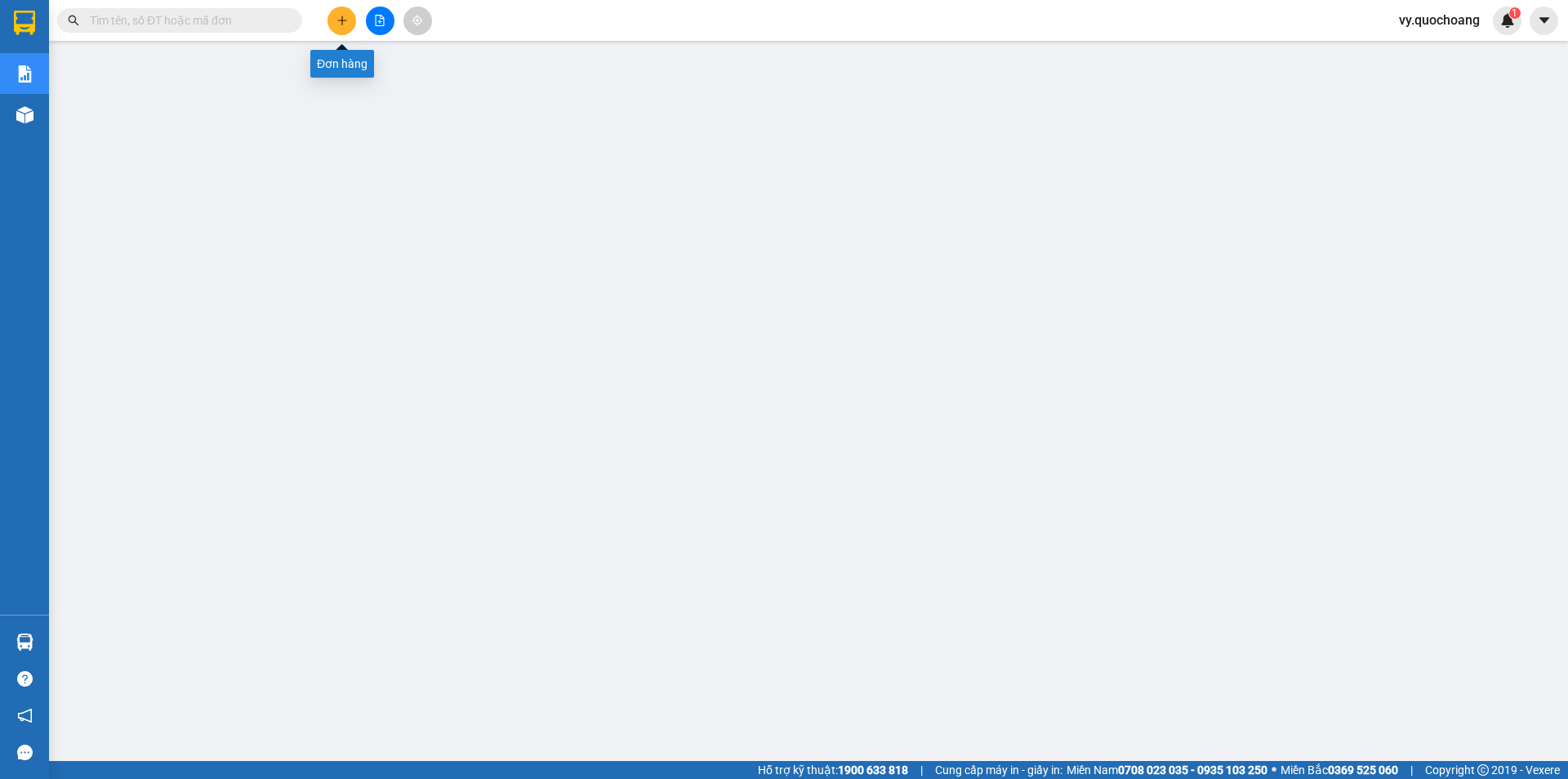
click at [339, 24] on icon "plus" at bounding box center [342, 20] width 12 height 12
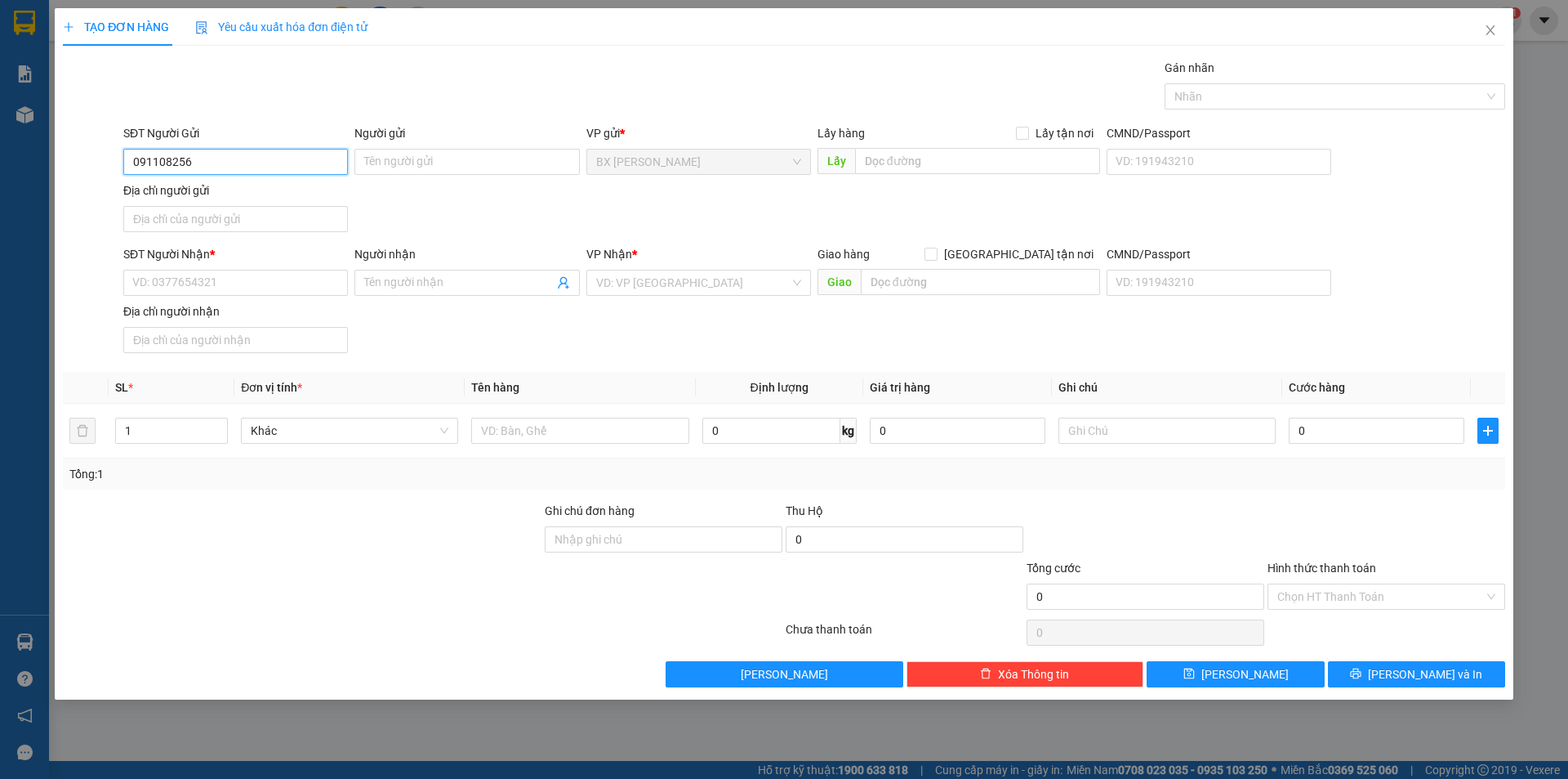
type input "0911082560"
click at [294, 195] on div "0911082560 - PHÚC" at bounding box center [236, 195] width 205 height 18
type input "PHÚC"
type input "0911082560"
click at [295, 285] on input "SĐT Người Nhận *" at bounding box center [236, 282] width 225 height 26
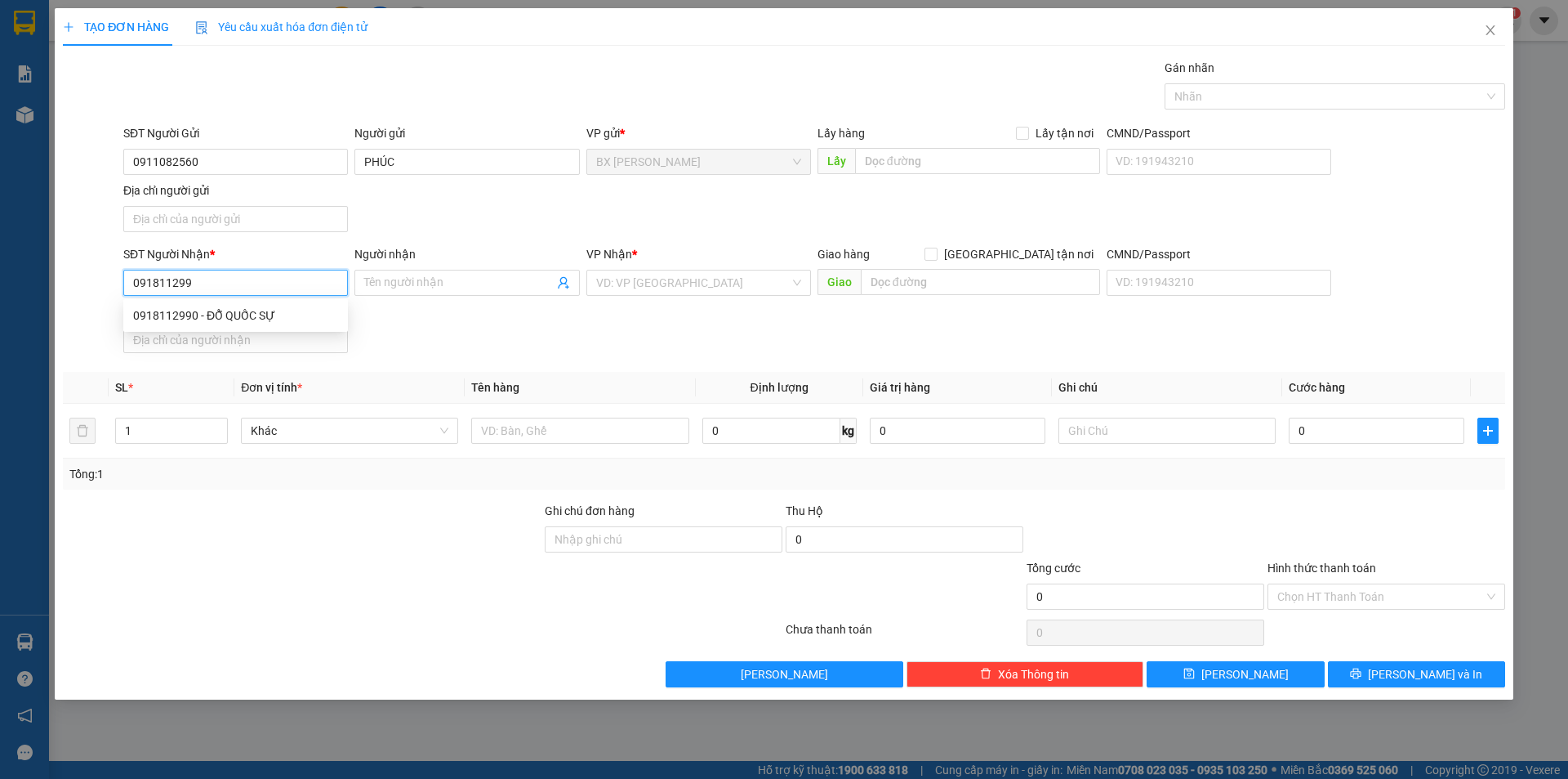
type input "0918112990"
click at [243, 311] on div "0918112990 - ĐỖ QUỐC SỰ" at bounding box center [236, 315] width 205 height 18
type input "ĐỖ QUỐC SỰ"
type input "0918112990"
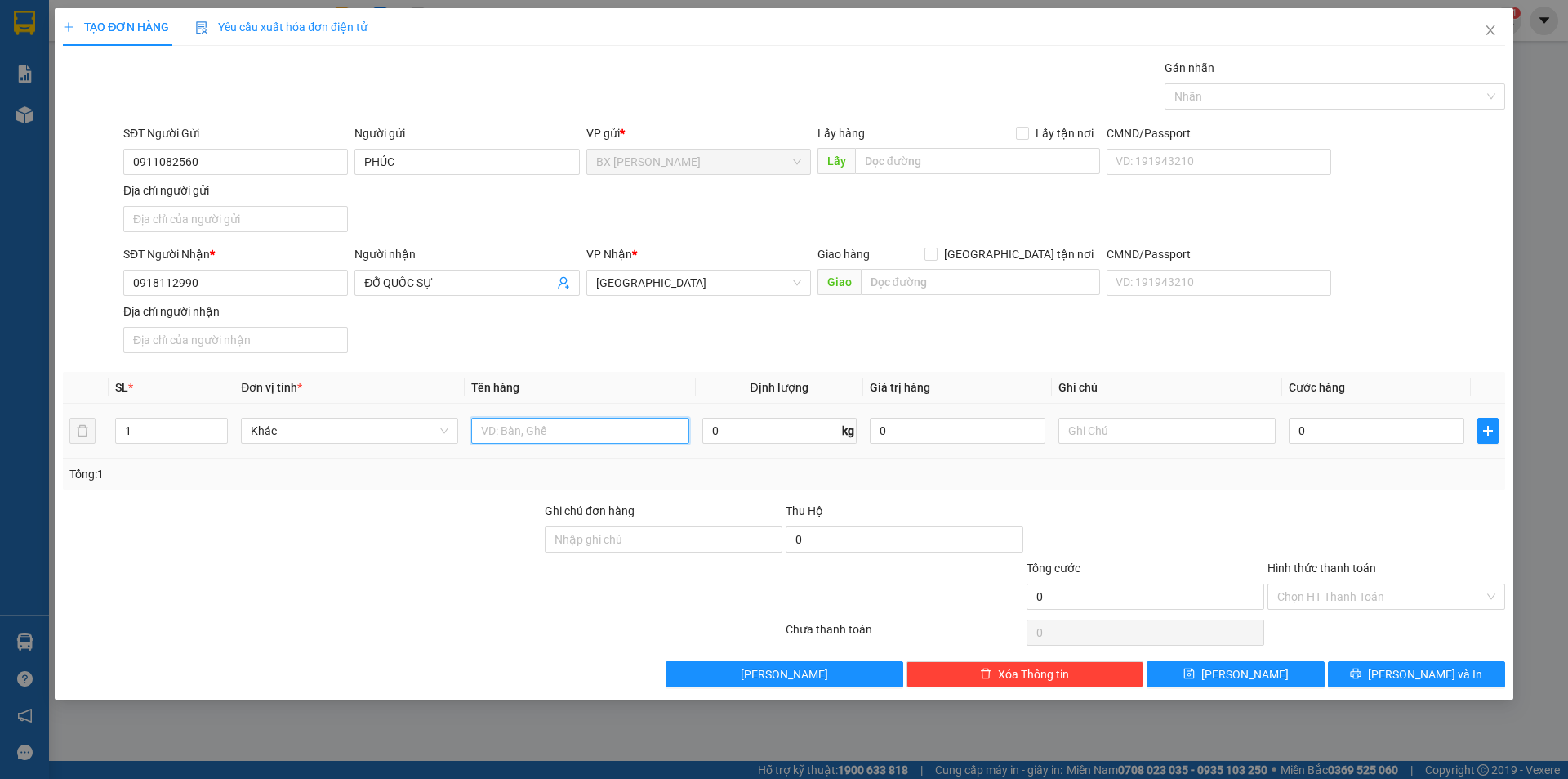
click at [529, 439] on input "text" at bounding box center [580, 430] width 217 height 26
click at [1406, 584] on div "Chọn HT Thanh Toán" at bounding box center [1386, 596] width 238 height 26
type input "HỒ SƠ"
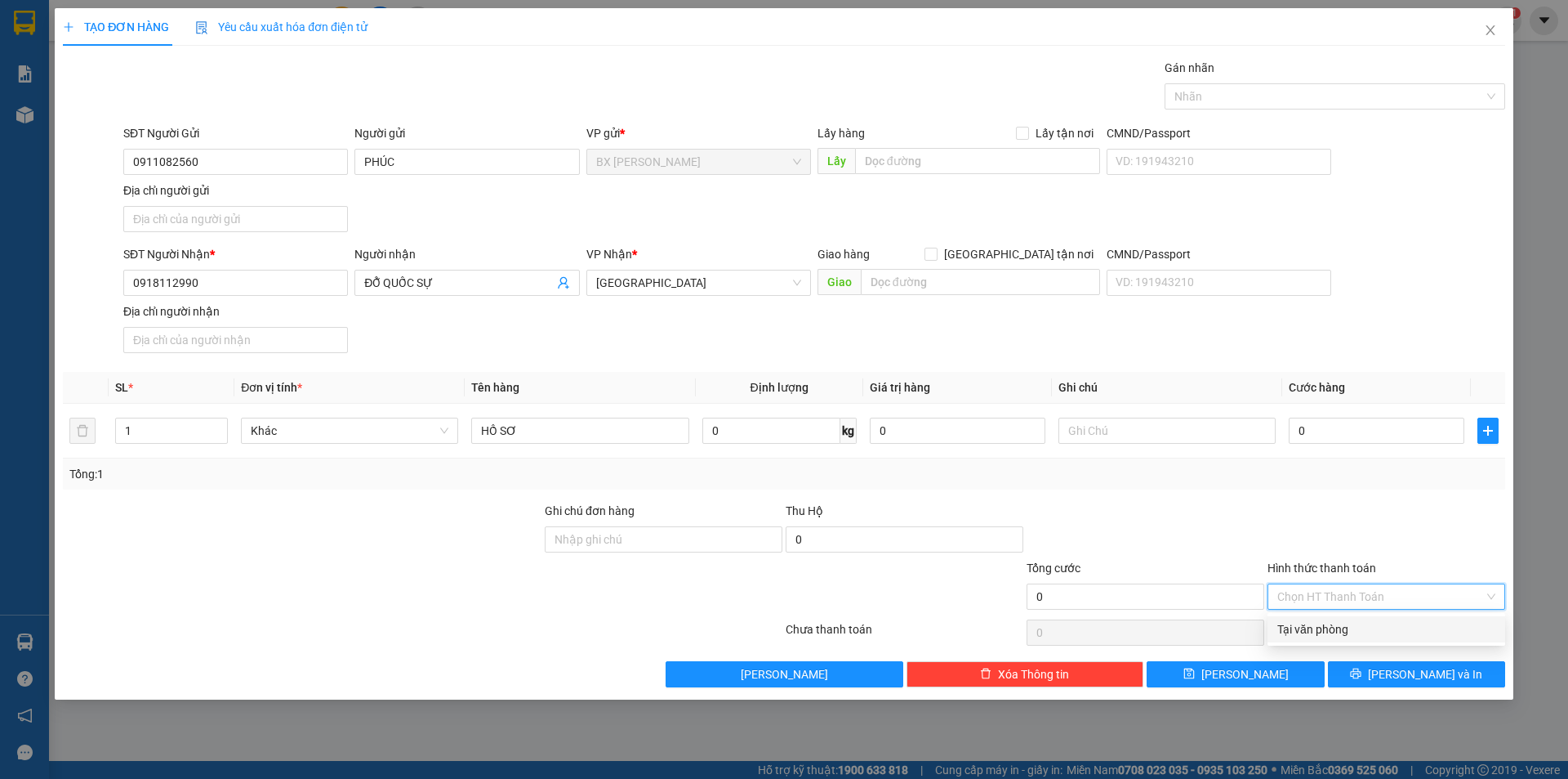
click at [1386, 528] on div at bounding box center [1386, 530] width 241 height 58
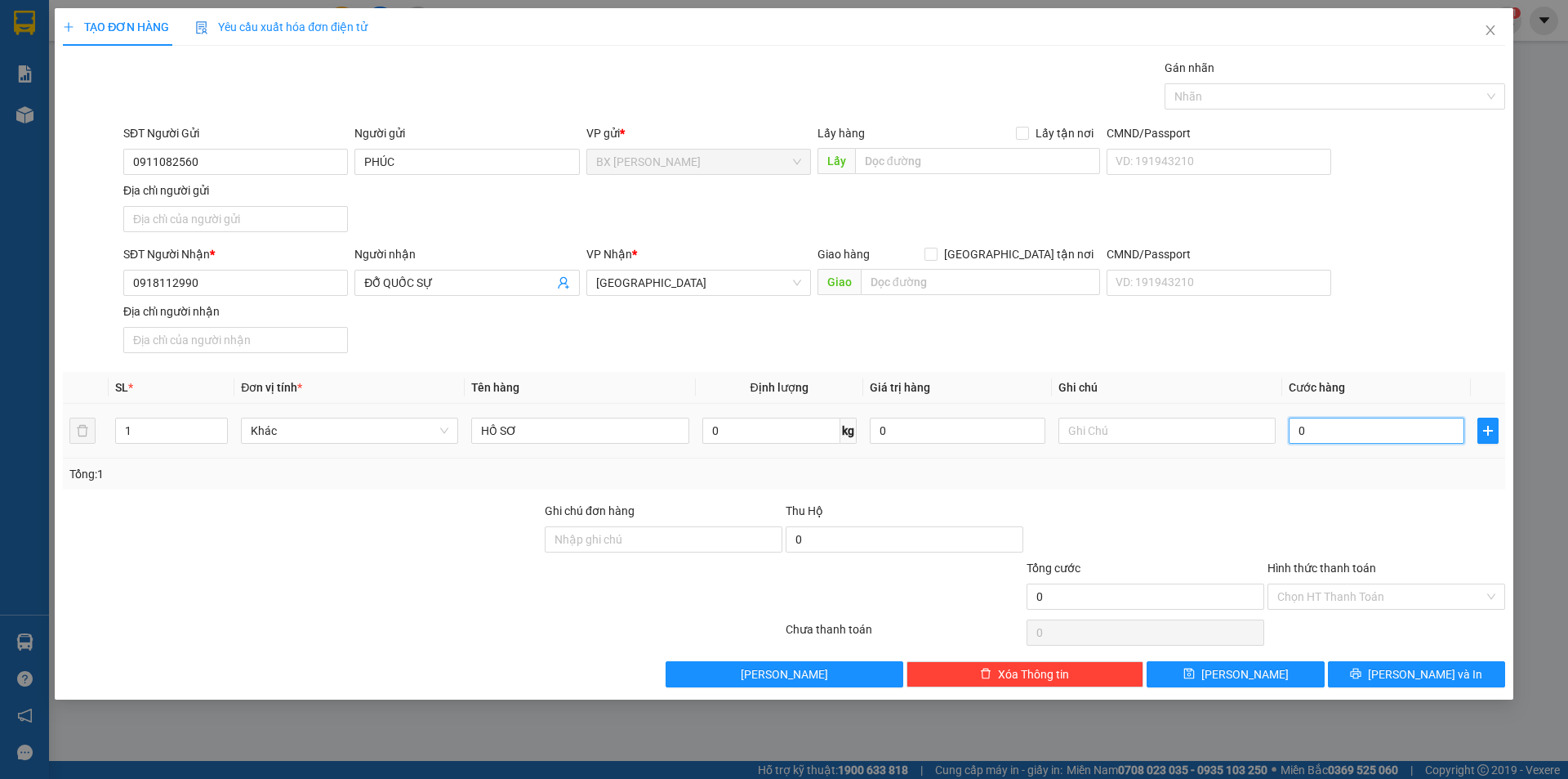
click at [1329, 427] on input "0" at bounding box center [1376, 430] width 176 height 26
type input "3"
type input "30"
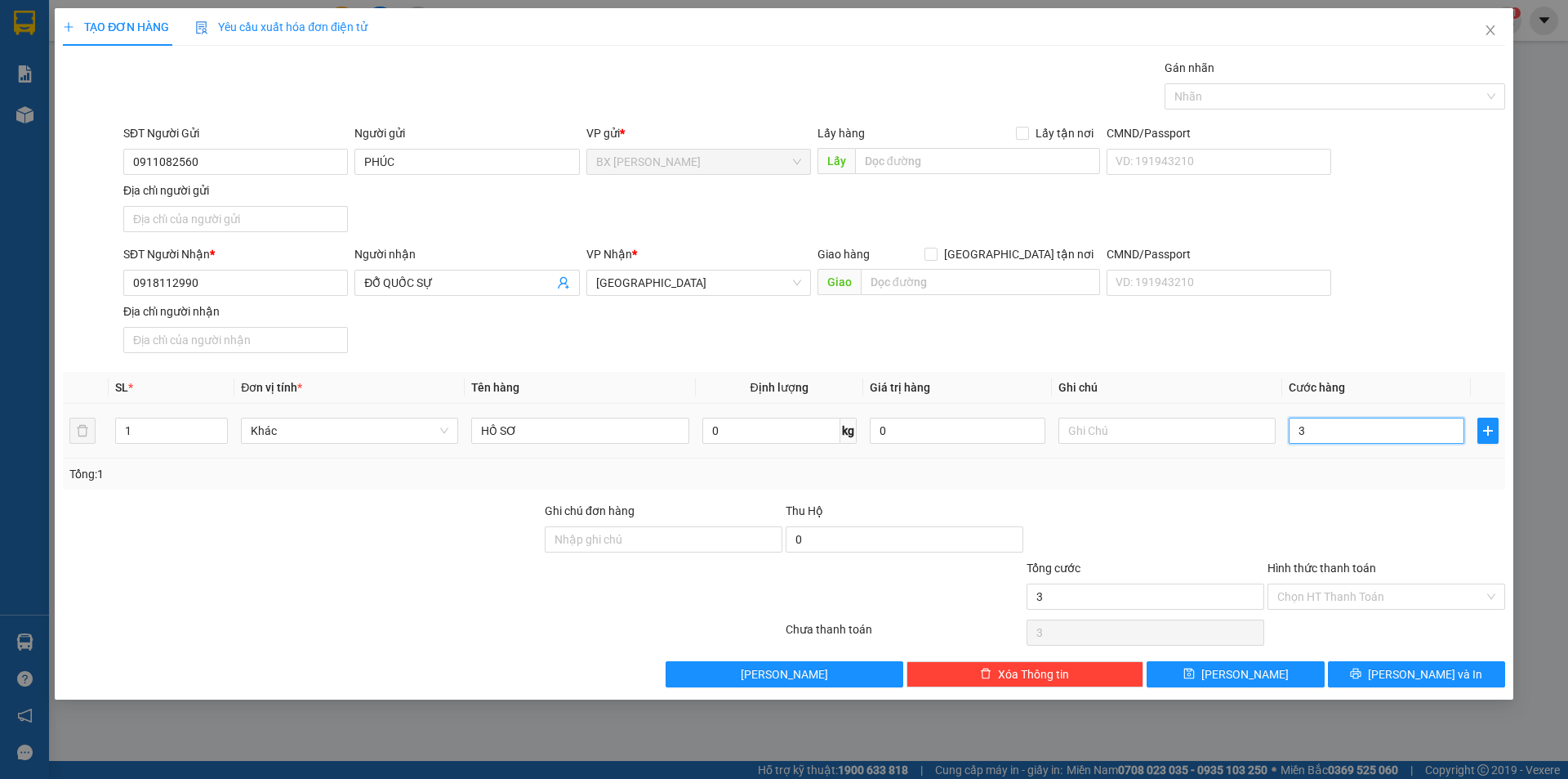
type input "30"
type input "30.000"
click at [1342, 475] on div "Tổng: 1" at bounding box center [784, 474] width 1429 height 18
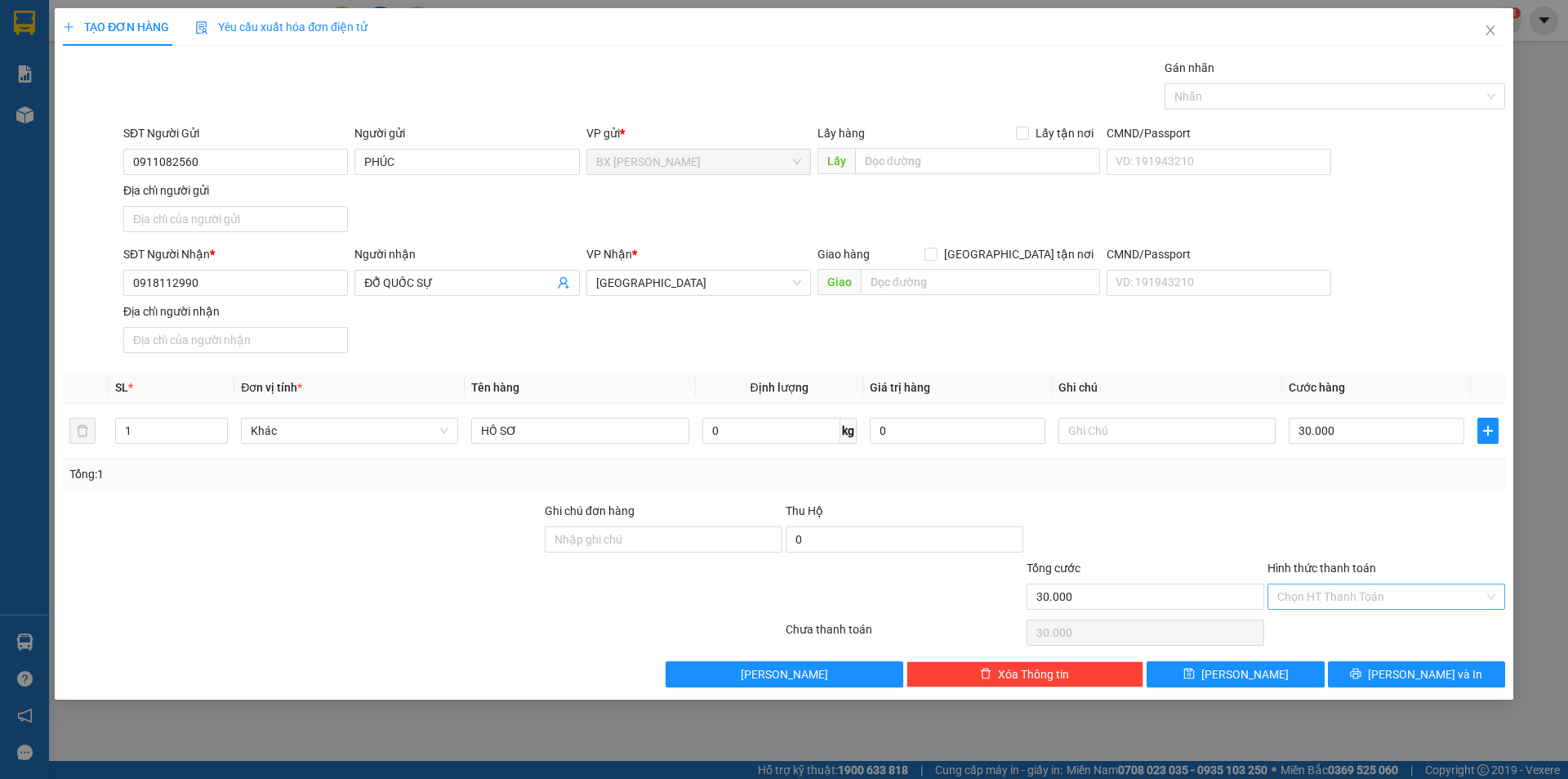
click at [1297, 596] on input "Hình thức thanh toán" at bounding box center [1381, 596] width 207 height 24
click at [1319, 635] on div "Tại văn phòng" at bounding box center [1386, 630] width 218 height 18
type input "0"
click at [1447, 671] on span "Lưu và In" at bounding box center [1425, 675] width 114 height 18
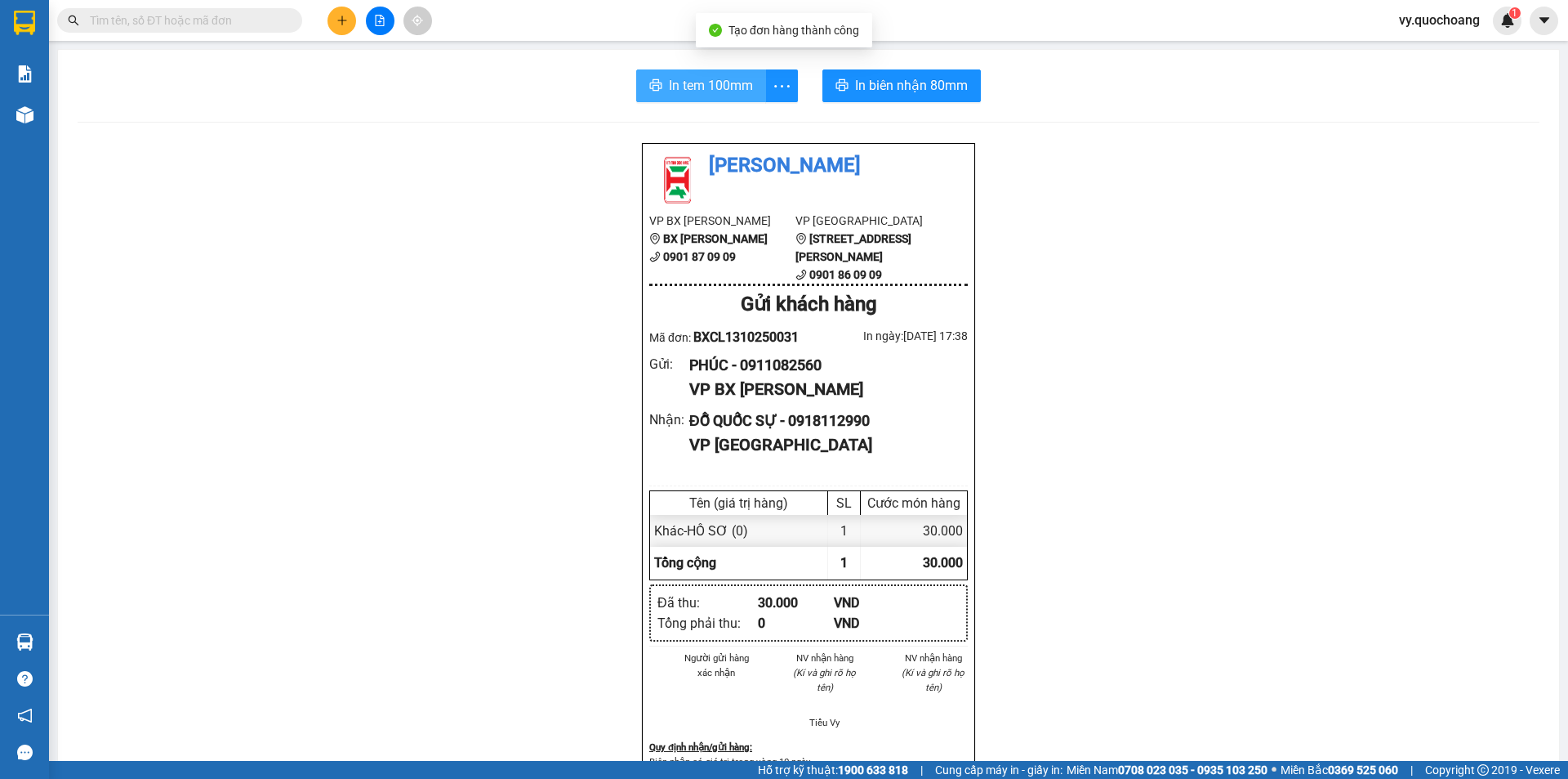
click at [680, 76] on span "In tem 100mm" at bounding box center [710, 85] width 84 height 21
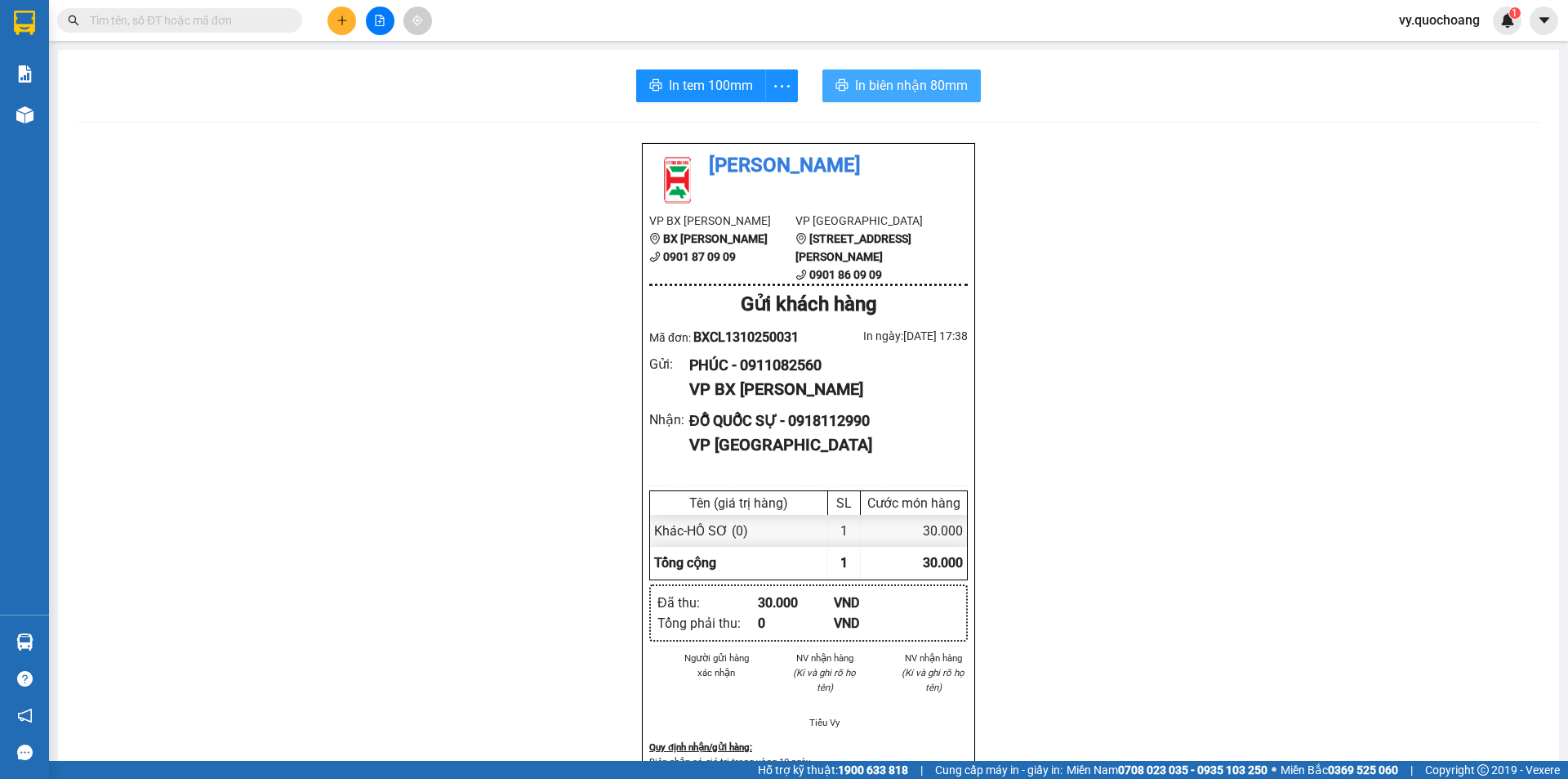
click at [843, 75] on button "In biên nhận 80mm" at bounding box center [902, 86] width 158 height 32
